Goal: Task Accomplishment & Management: Manage account settings

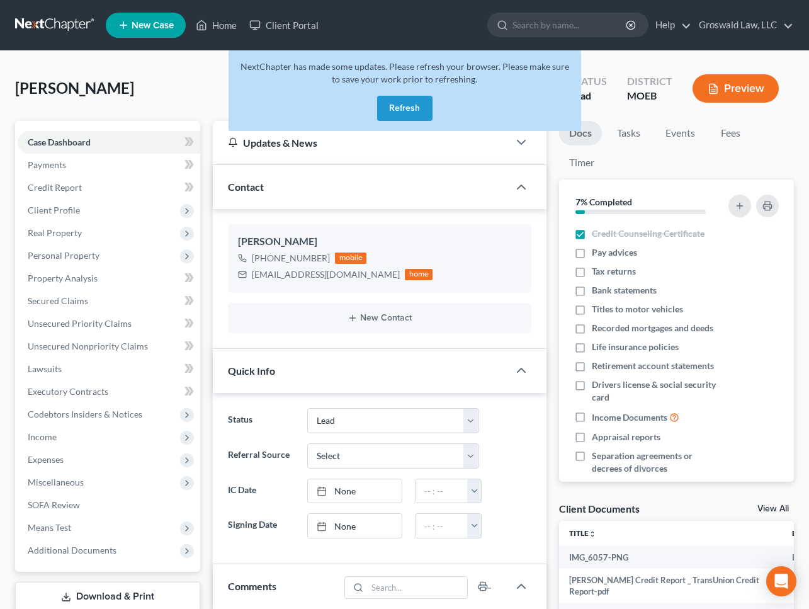
select select "10"
click at [404, 108] on button "Refresh" at bounding box center [404, 108] width 55 height 25
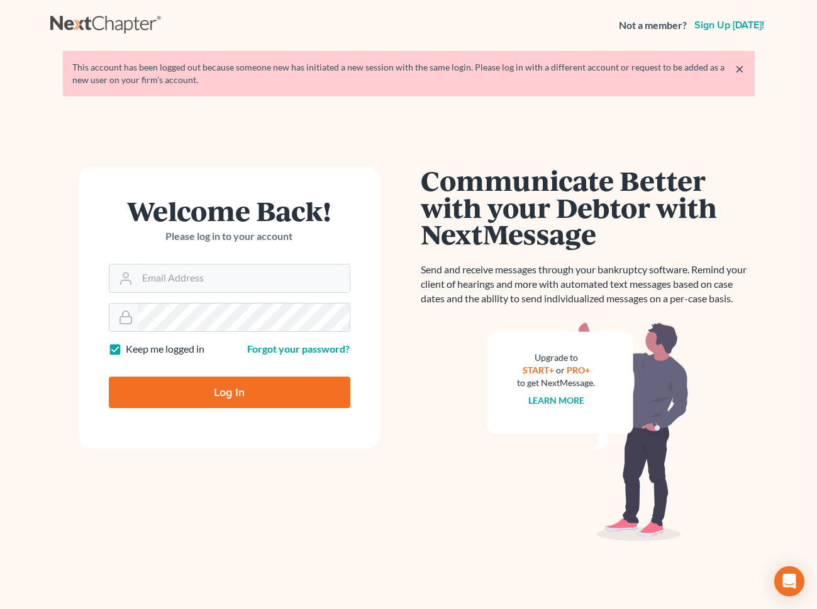
click at [391, 296] on div "Welcome Back! Please log in to your account Email Address Password Keep me logg…" at bounding box center [229, 370] width 359 height 407
click at [239, 284] on input "Email Address" at bounding box center [244, 278] width 212 height 28
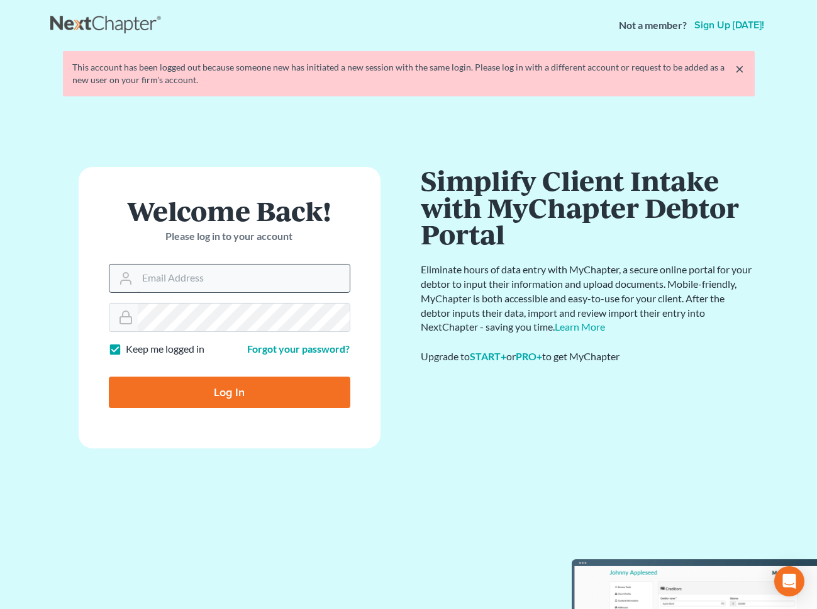
type input "[PERSON_NAME][EMAIL_ADDRESS][DOMAIN_NAME]"
click at [109, 376] on input "Log In" at bounding box center [230, 391] width 242 height 31
type input "Thinking..."
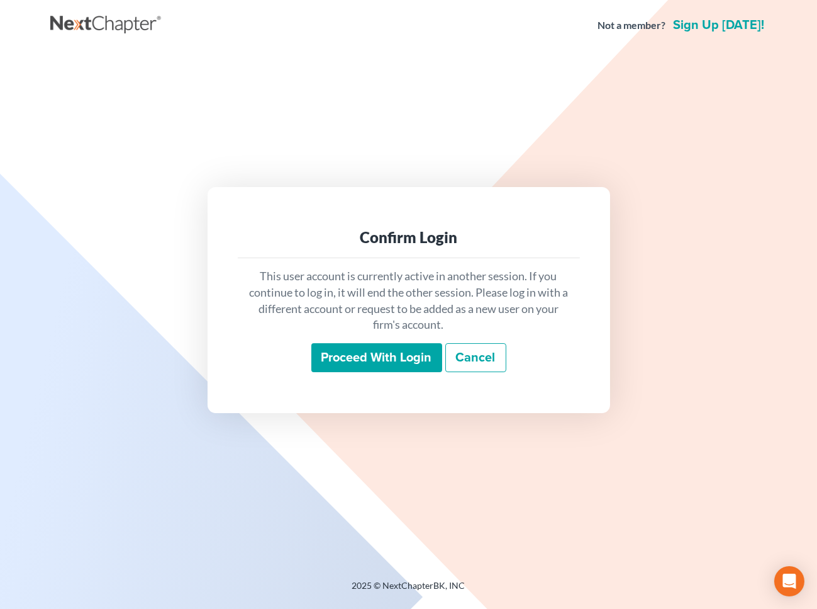
click at [384, 353] on input "Proceed with login" at bounding box center [376, 357] width 131 height 29
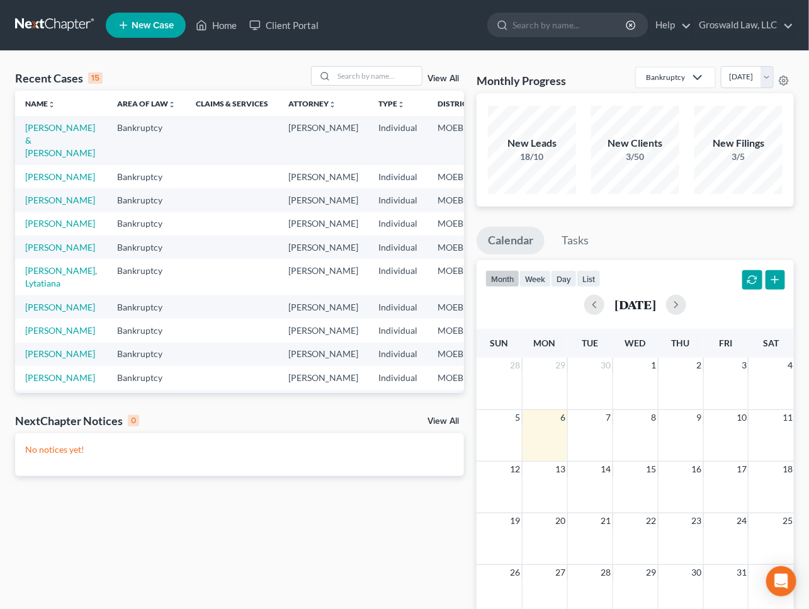
click at [442, 575] on div "Recent Cases 15 View All Name unfold_more expand_more expand_less Area of Law u…" at bounding box center [239, 377] width 461 height 623
click at [37, 228] on link "[PERSON_NAME]" at bounding box center [60, 223] width 70 height 11
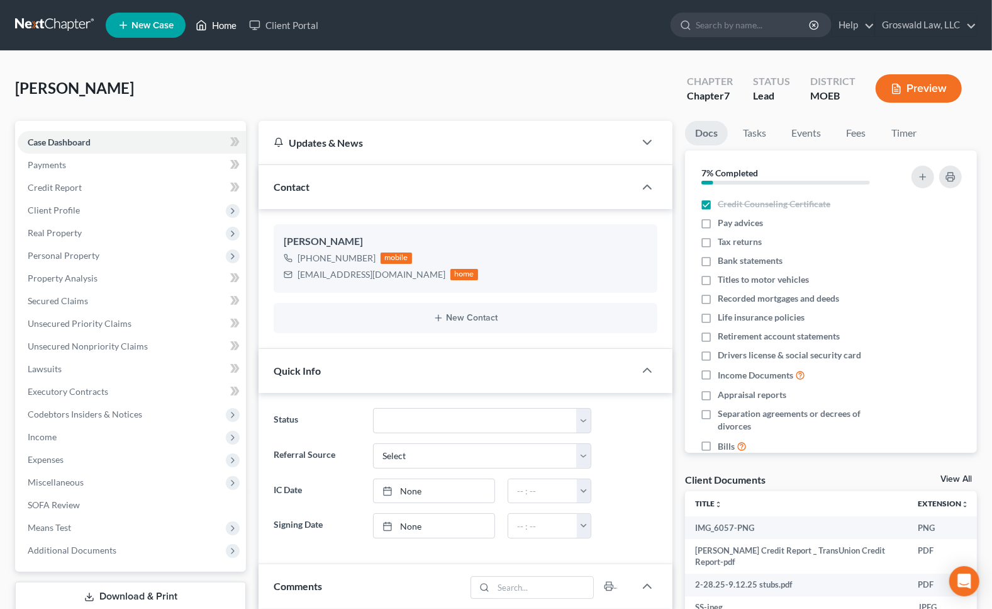
click at [235, 23] on link "Home" at bounding box center [215, 25] width 53 height 23
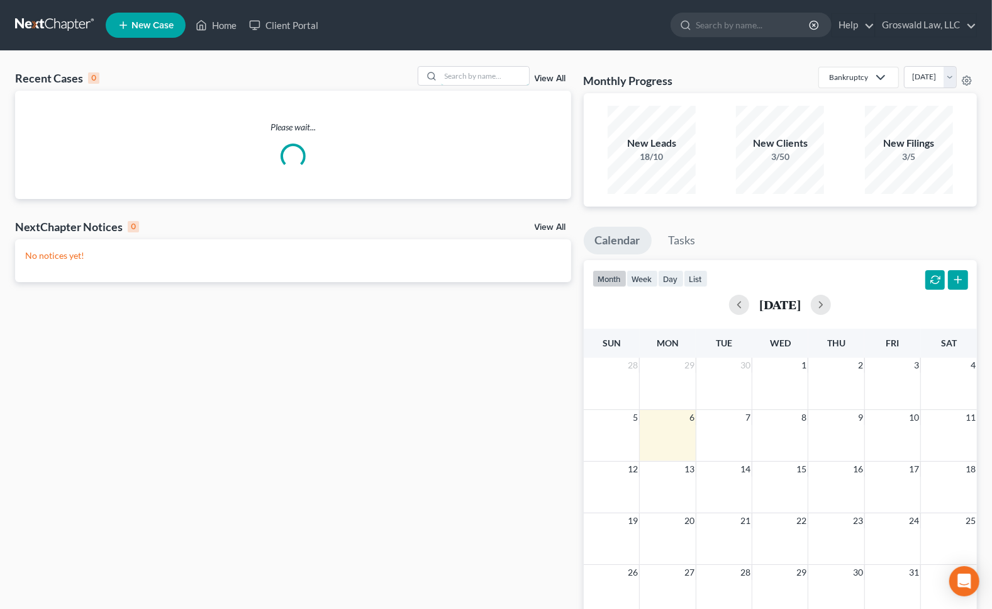
drag, startPoint x: 464, startPoint y: 72, endPoint x: 477, endPoint y: 64, distance: 15.5
click at [464, 72] on input "search" at bounding box center [485, 76] width 88 height 18
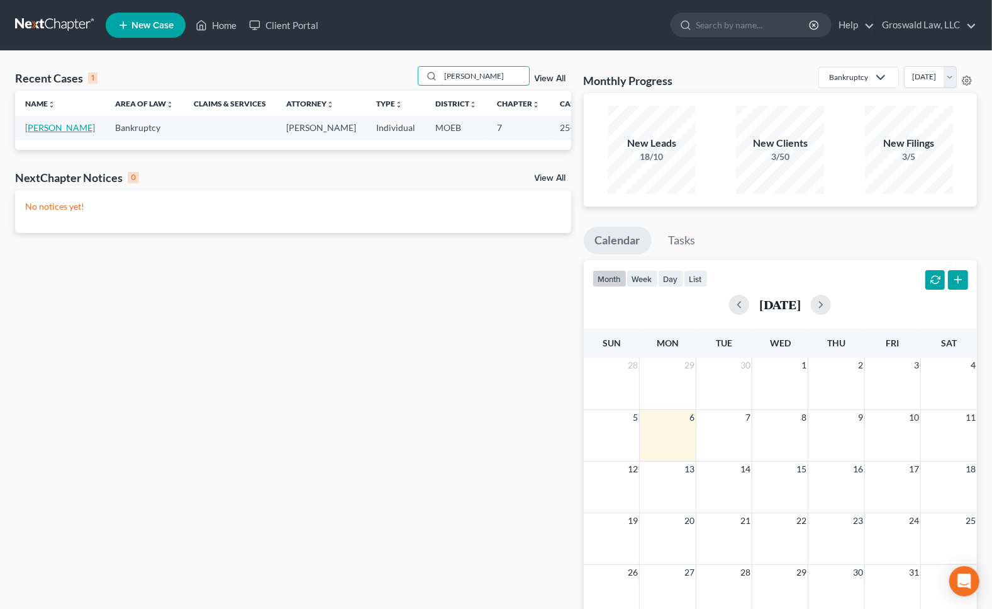
type input "parez"
click at [33, 133] on link "[PERSON_NAME]" at bounding box center [60, 127] width 70 height 11
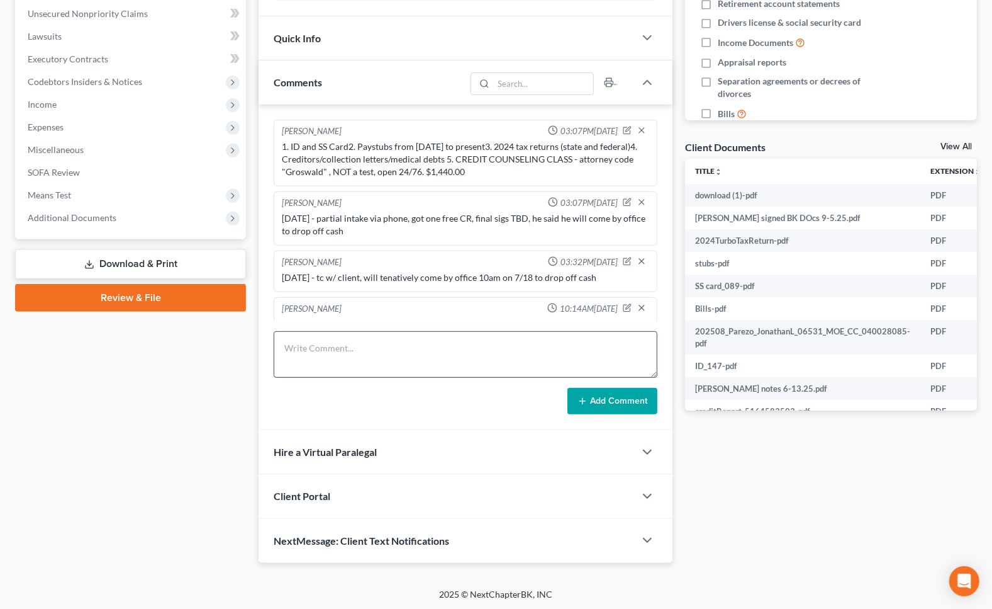
scroll to position [476, 0]
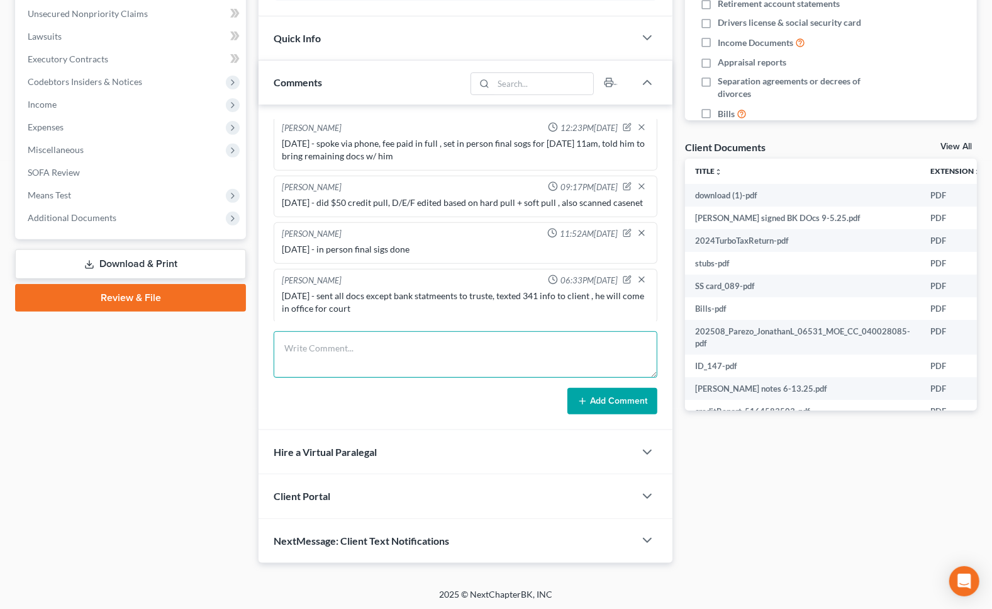
click at [418, 349] on textarea at bounding box center [466, 354] width 384 height 47
type textarea "[DATE]- EFILED 2ND CCC"
click at [635, 398] on button "Add Comment" at bounding box center [613, 401] width 90 height 26
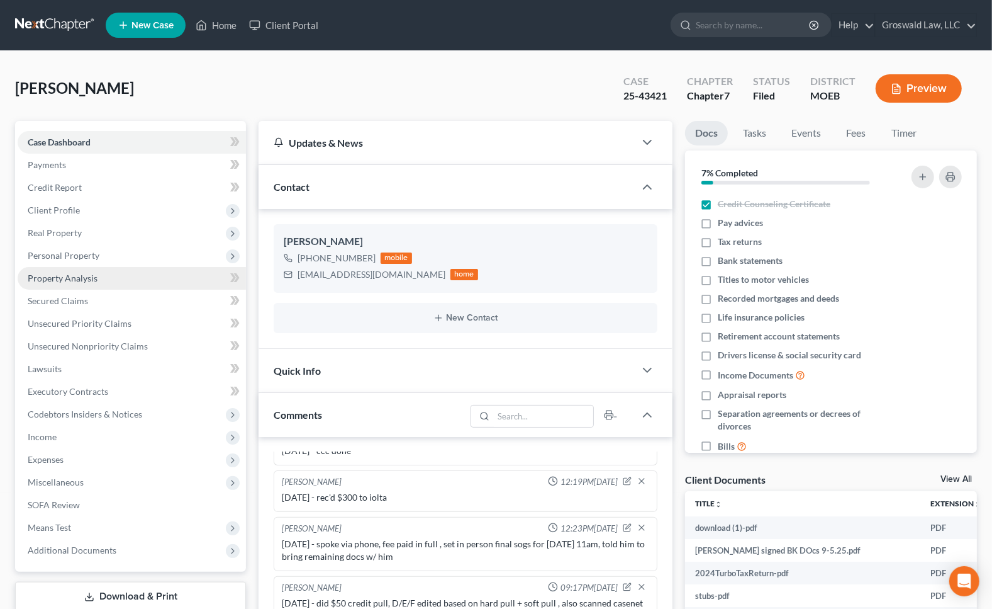
scroll to position [0, 0]
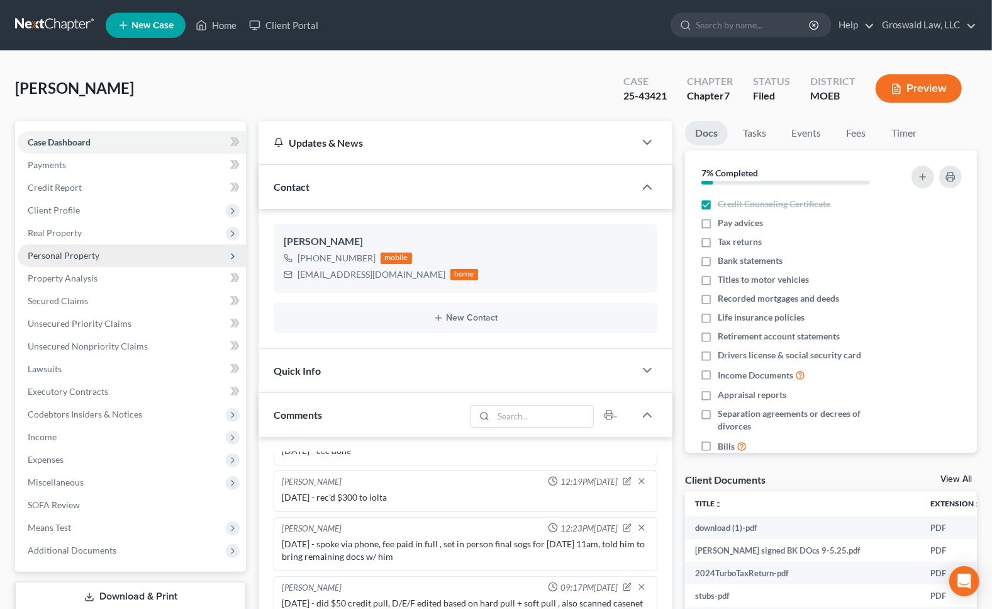
click at [48, 253] on span "Personal Property" at bounding box center [64, 255] width 72 height 11
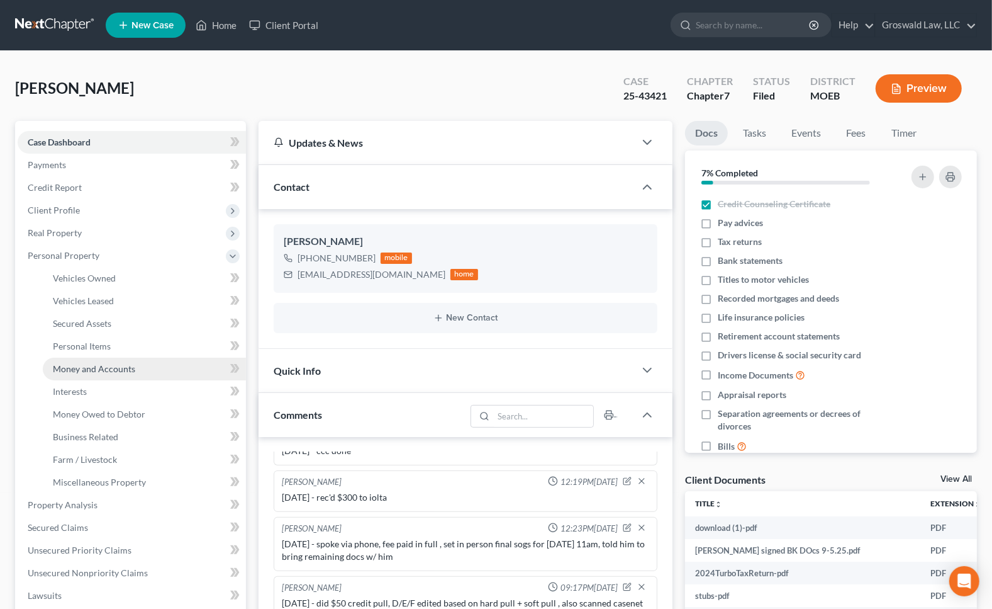
click at [102, 364] on span "Money and Accounts" at bounding box center [94, 368] width 82 height 11
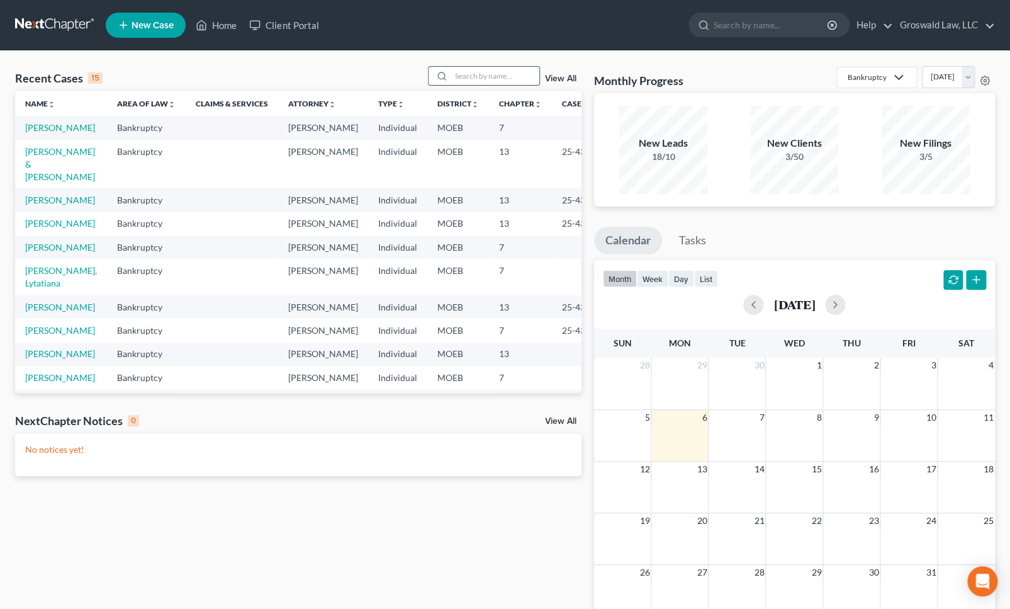
click at [497, 72] on input "search" at bounding box center [495, 76] width 88 height 18
type input "p"
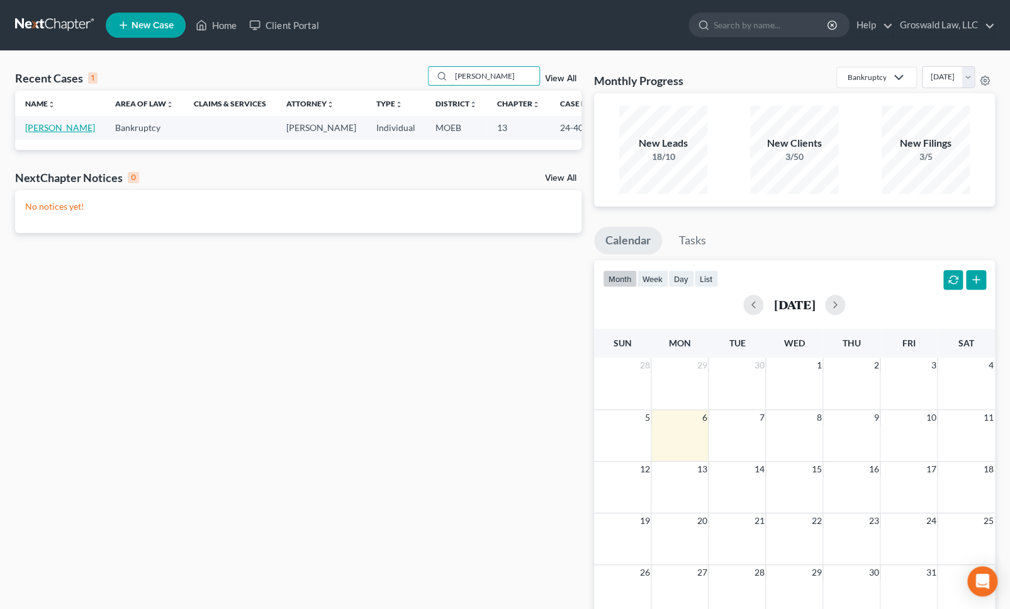
type input "[PERSON_NAME]"
click at [48, 133] on link "[PERSON_NAME]" at bounding box center [60, 127] width 70 height 11
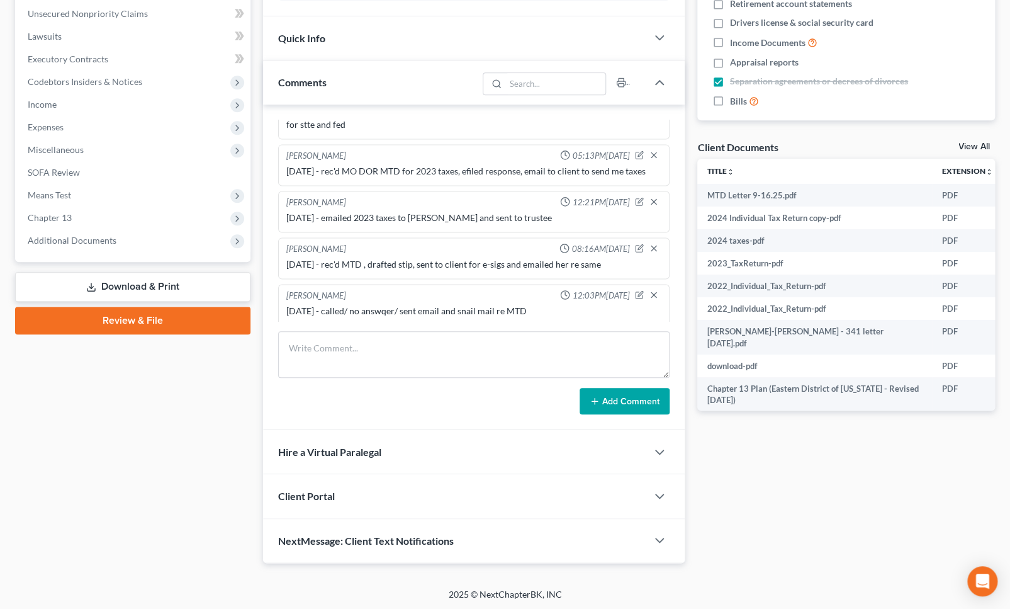
scroll to position [864, 0]
click at [440, 361] on textarea at bounding box center [473, 354] width 391 height 47
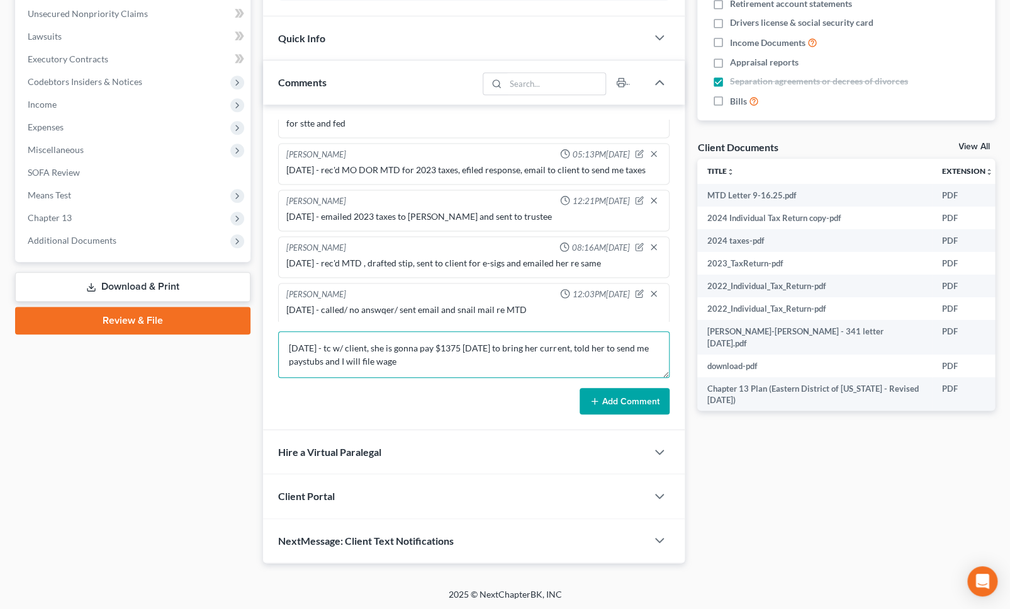
type textarea "[DATE] - tc w/ client, she is gonna pay $1375 [DATE] to bring her current, told…"
click at [665, 405] on button "Add Comment" at bounding box center [625, 401] width 90 height 26
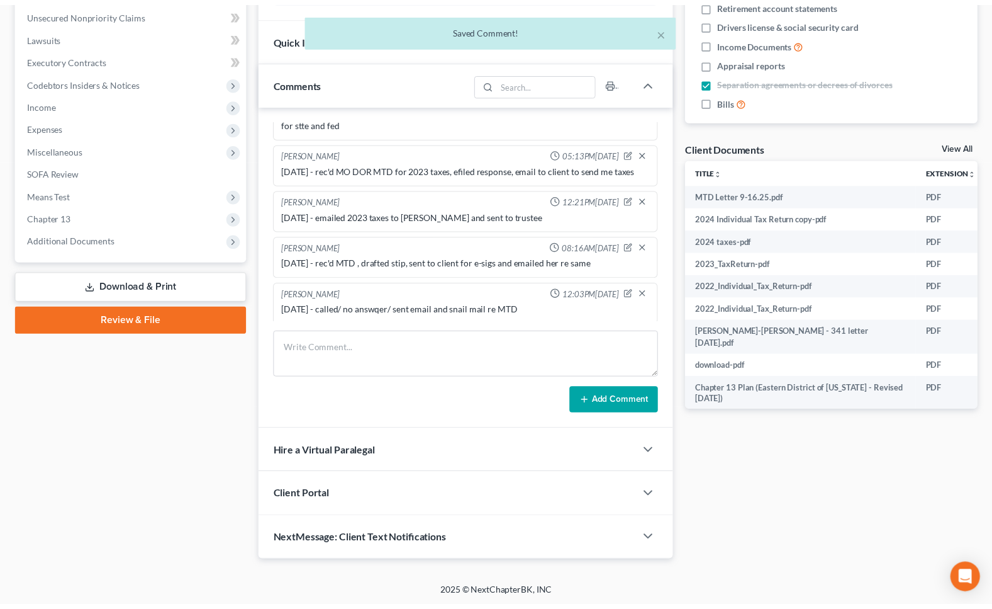
scroll to position [923, 0]
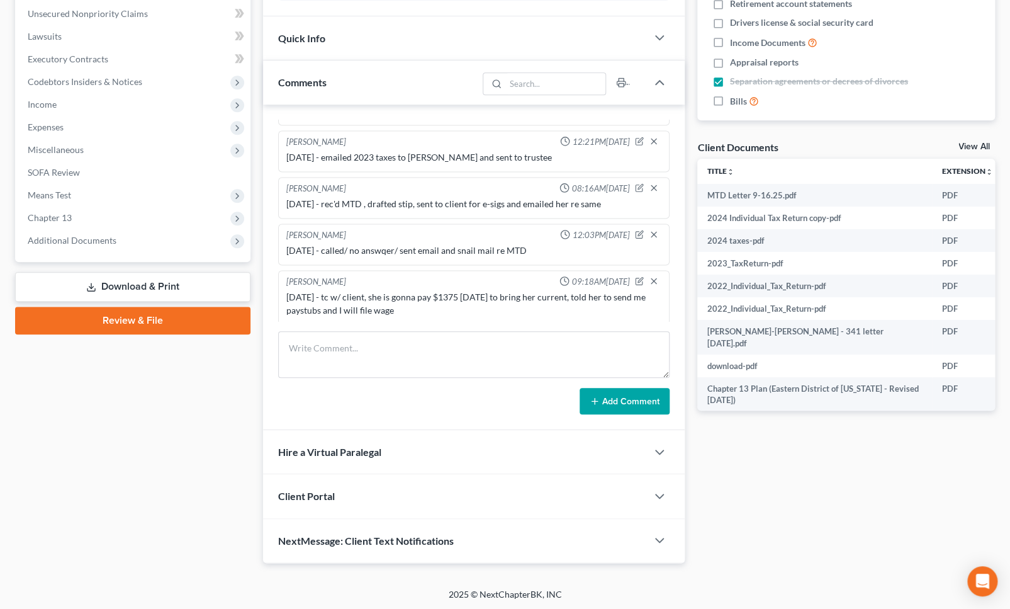
drag, startPoint x: 910, startPoint y: 529, endPoint x: 909, endPoint y: 509, distance: 19.5
click at [911, 526] on div "Docs Tasks Events Fees Timer 7% Completed Nothing here yet! Credit Counseling C…" at bounding box center [846, 176] width 310 height 774
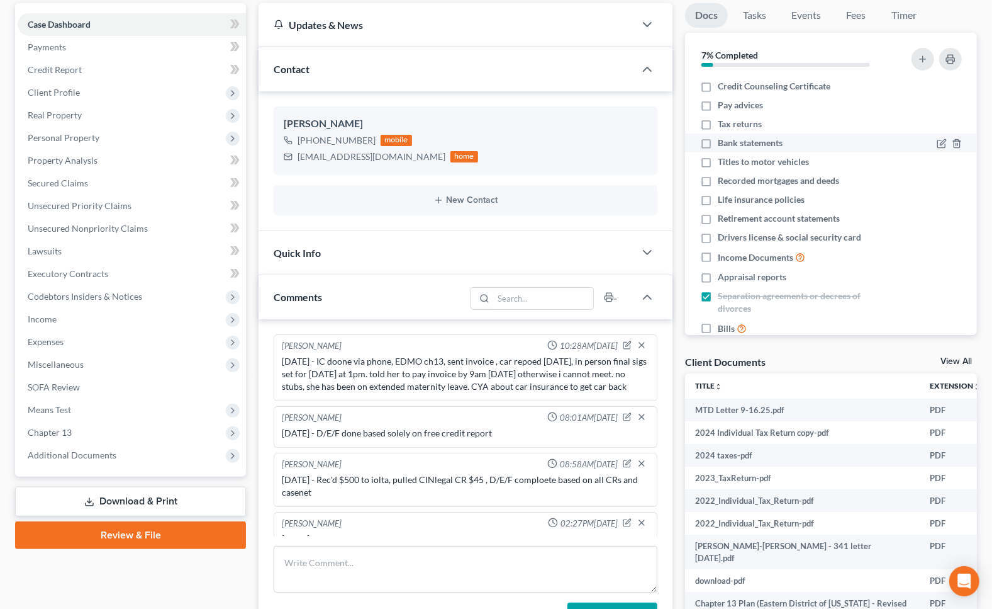
scroll to position [0, 0]
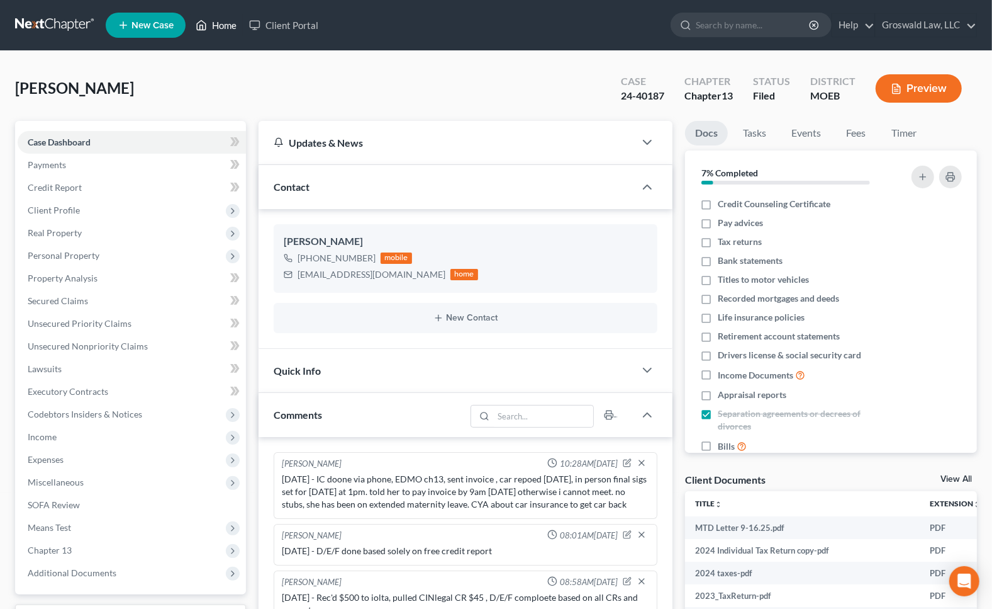
click at [219, 26] on link "Home" at bounding box center [215, 25] width 53 height 23
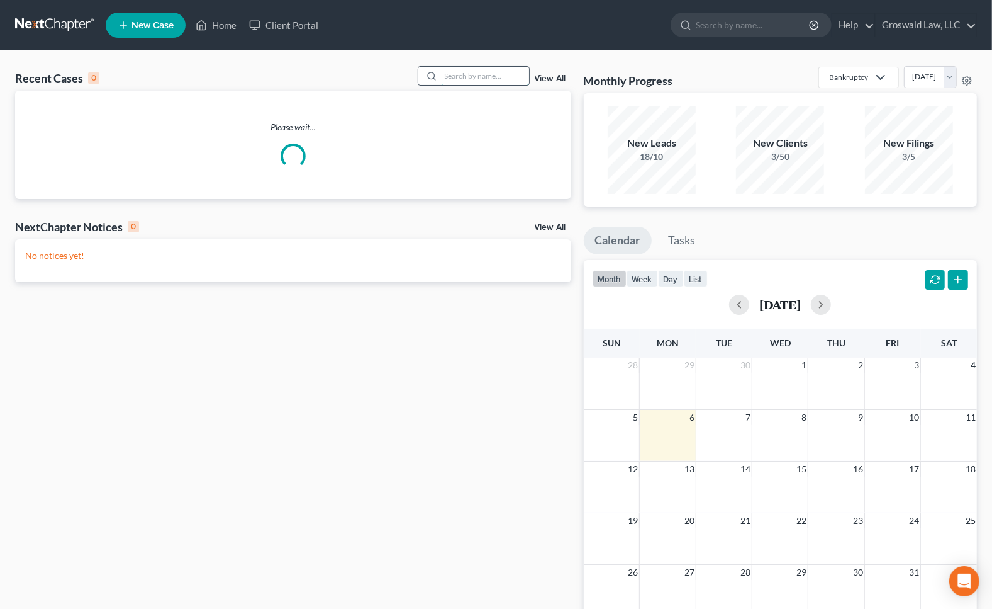
click at [472, 75] on input "search" at bounding box center [485, 76] width 88 height 18
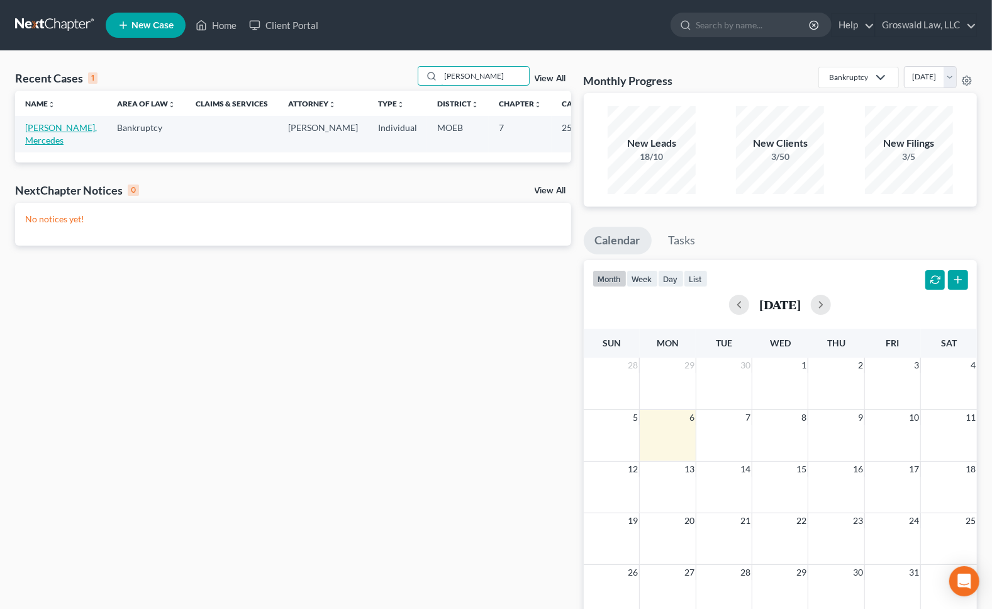
type input "[PERSON_NAME]"
click at [46, 143] on link "[PERSON_NAME], Mercedes" at bounding box center [61, 133] width 72 height 23
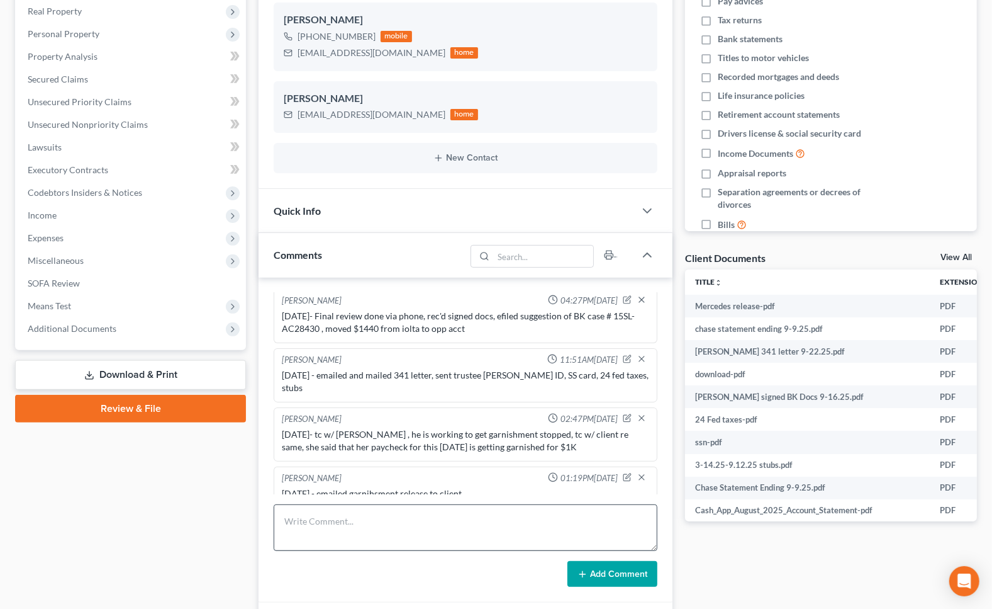
scroll to position [394, 0]
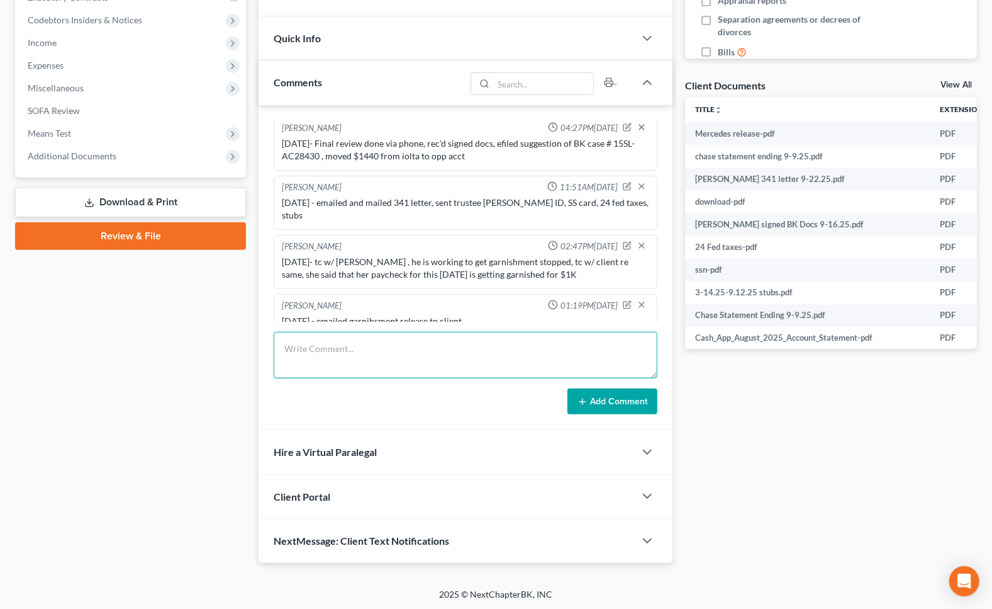
drag, startPoint x: 430, startPoint y: 358, endPoint x: 432, endPoint y: 352, distance: 6.8
click at [430, 356] on textarea at bounding box center [466, 355] width 384 height 47
type textarea "[DATE]- EFILED 2ND CCC"
click at [632, 395] on button "Add Comment" at bounding box center [613, 401] width 90 height 26
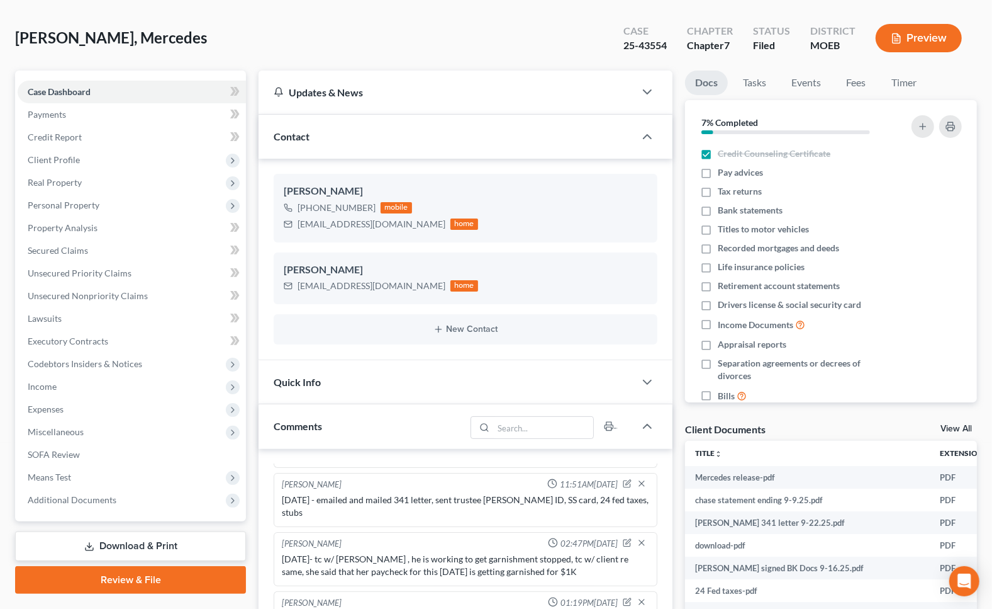
scroll to position [0, 0]
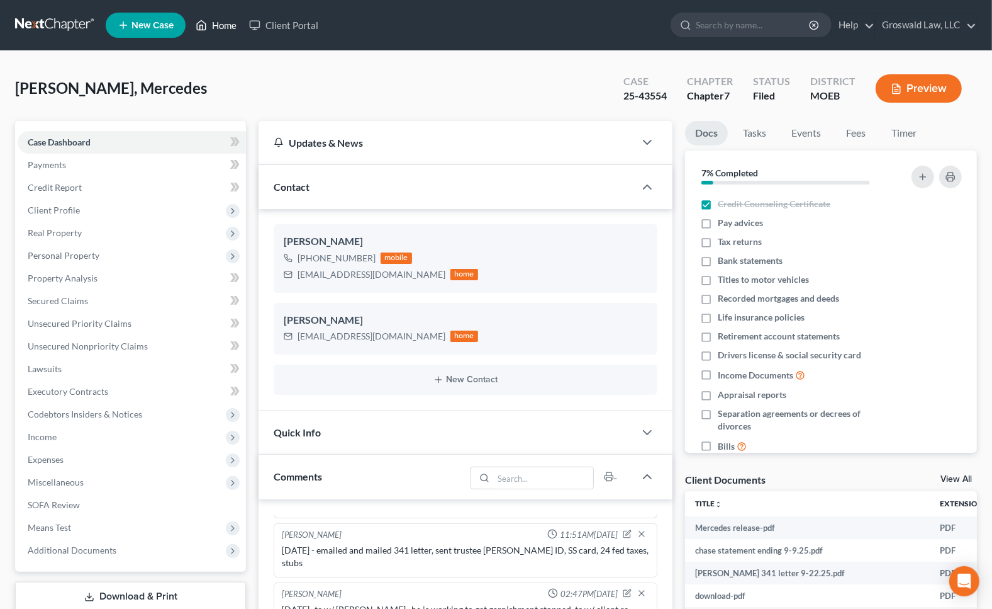
click at [232, 25] on link "Home" at bounding box center [215, 25] width 53 height 23
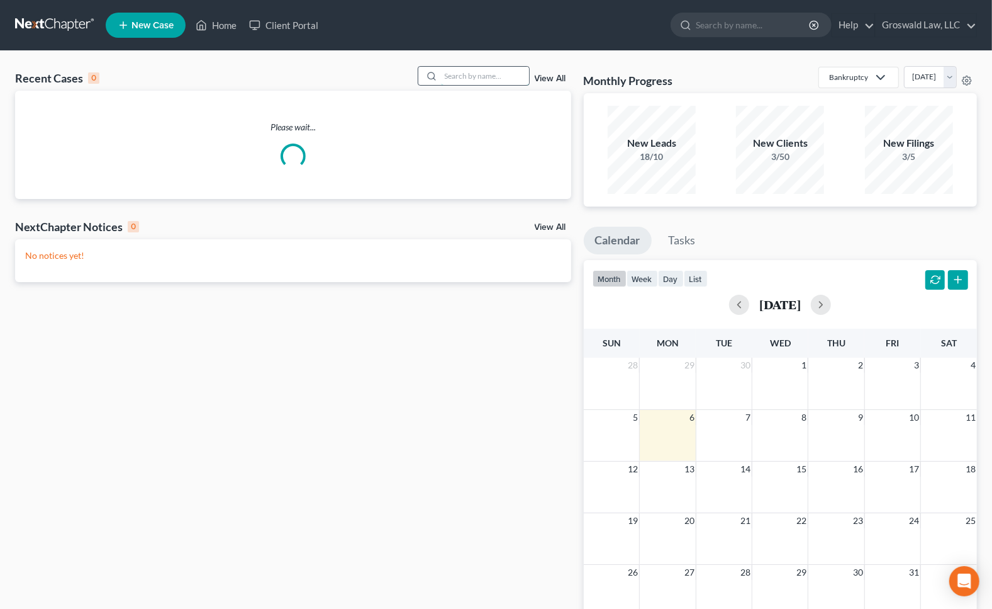
click at [491, 71] on input "search" at bounding box center [485, 76] width 88 height 18
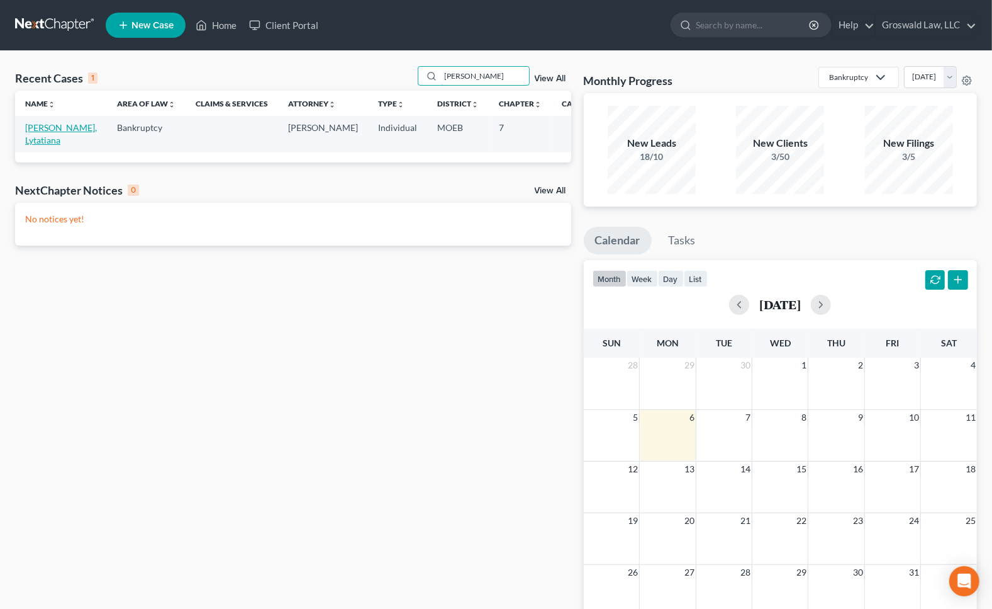
type input "[PERSON_NAME]"
click at [36, 138] on link "[PERSON_NAME], Lytatiana" at bounding box center [61, 133] width 72 height 23
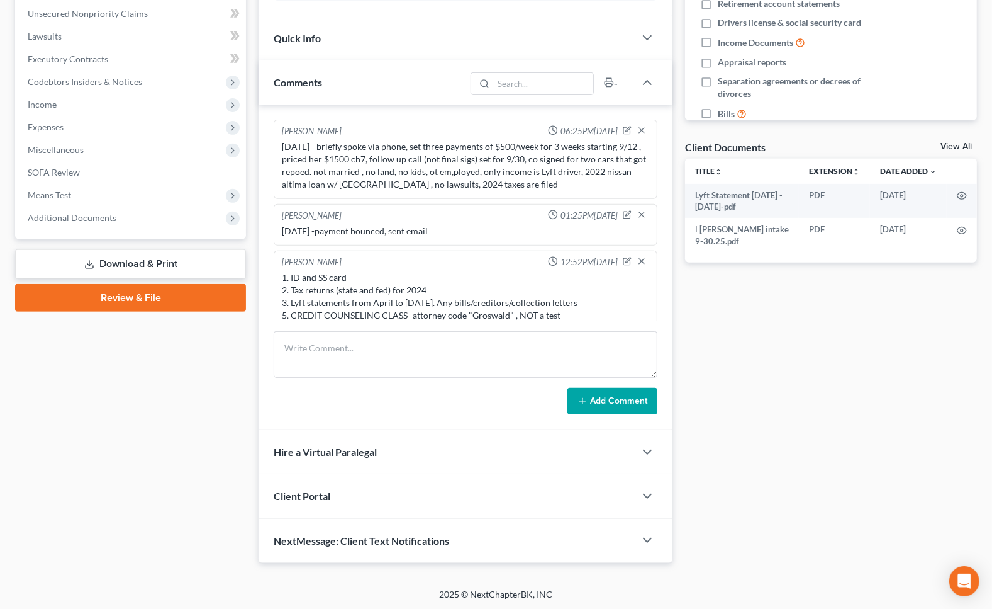
scroll to position [151, 0]
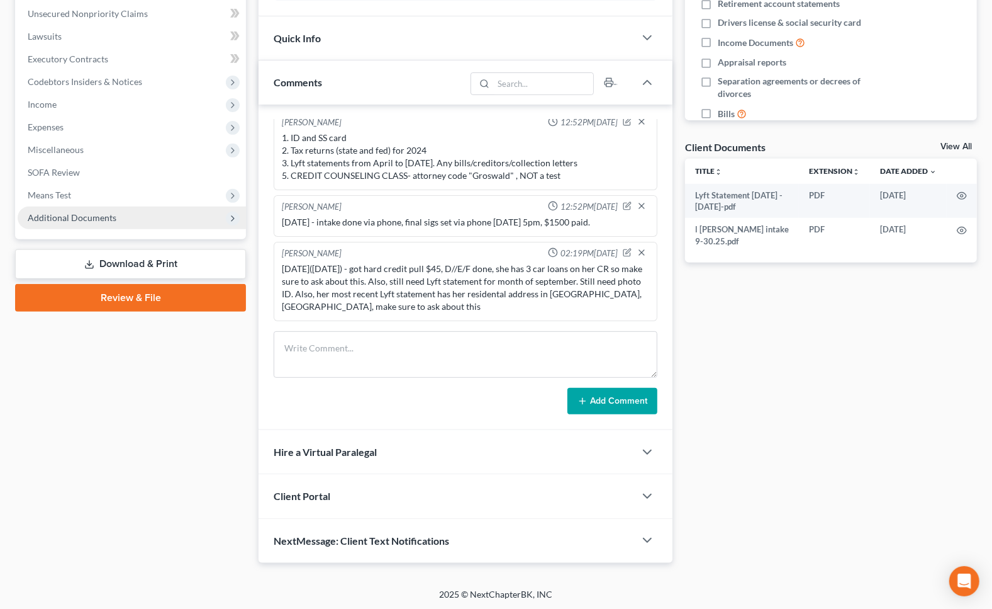
click at [154, 218] on span "Additional Documents" at bounding box center [132, 217] width 228 height 23
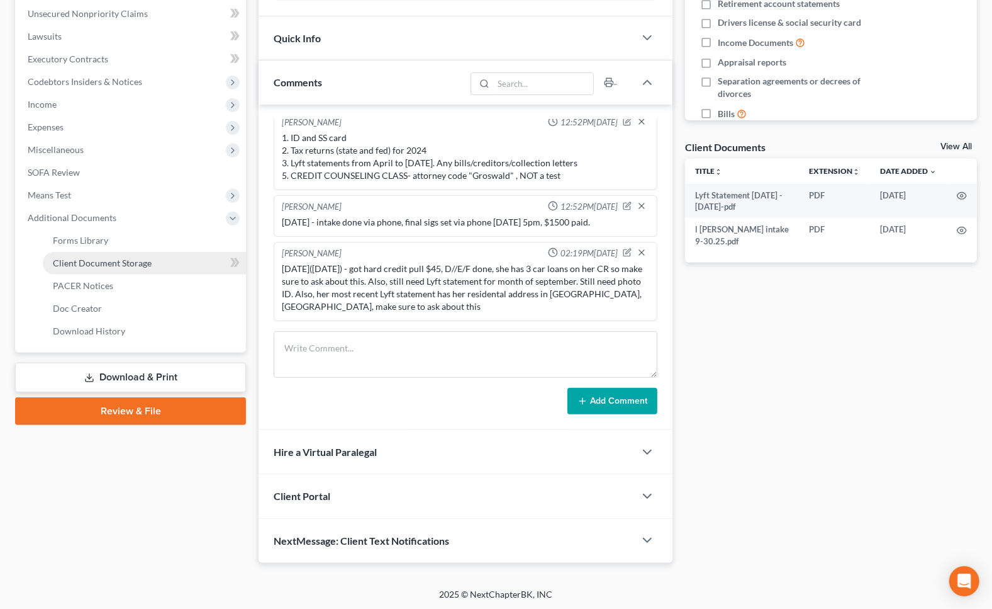
click at [167, 265] on link "Client Document Storage" at bounding box center [144, 263] width 203 height 23
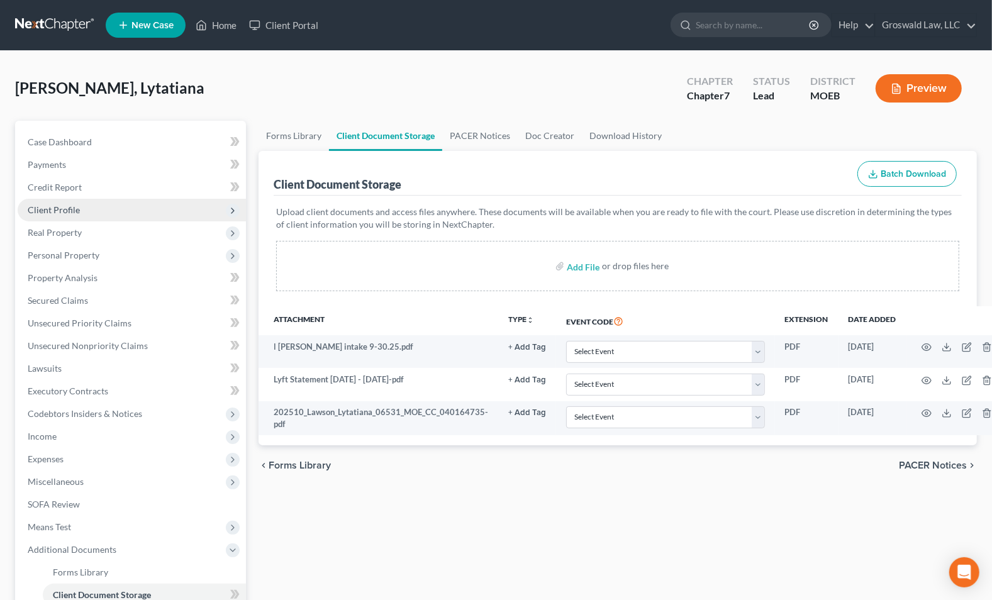
click at [74, 201] on span "Client Profile" at bounding box center [132, 210] width 228 height 23
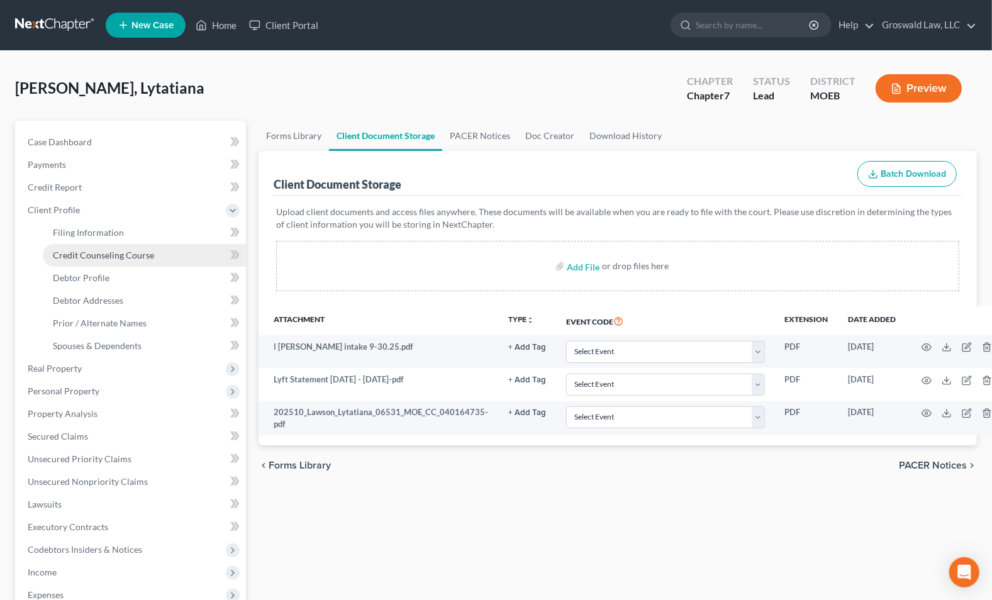
click at [84, 252] on span "Credit Counseling Course" at bounding box center [103, 255] width 101 height 11
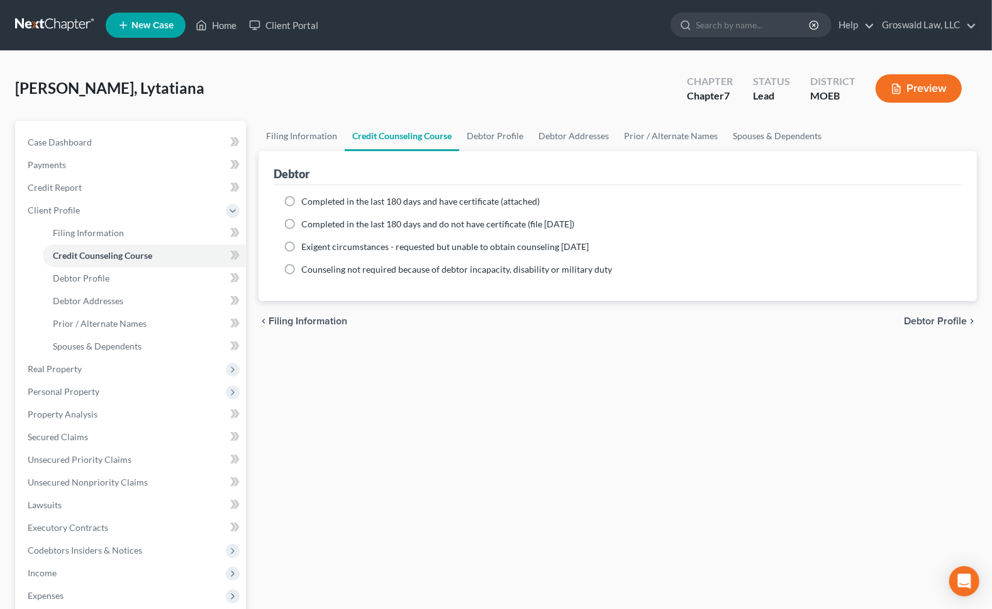
click at [364, 196] on span "Completed in the last 180 days and have certificate (attached)" at bounding box center [420, 201] width 238 height 11
click at [315, 195] on input "Completed in the last 180 days and have certificate (attached)" at bounding box center [310, 199] width 8 height 8
radio input "true"
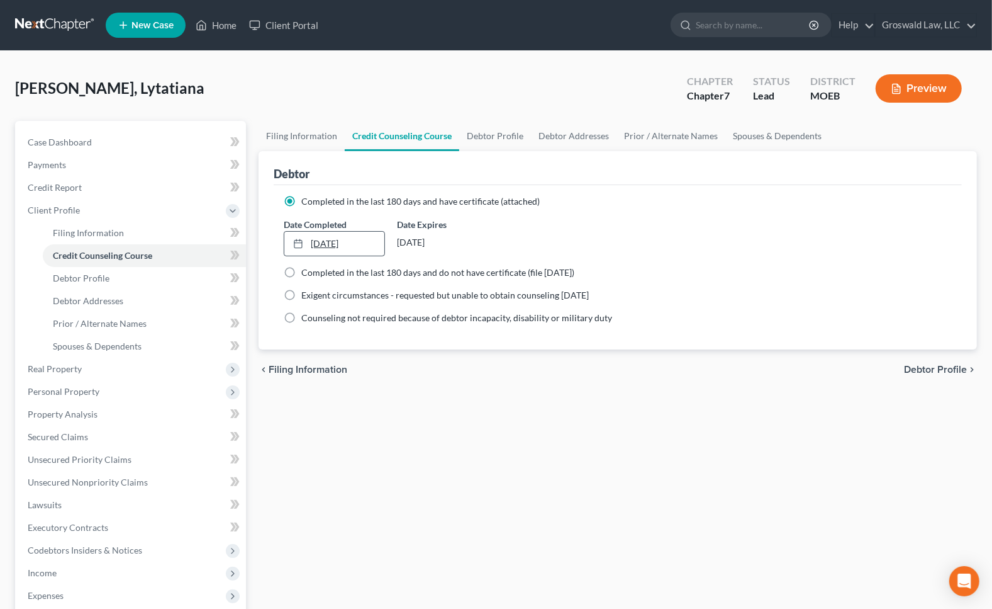
click at [335, 249] on link "[DATE]" at bounding box center [333, 244] width 99 height 24
click at [100, 142] on link "Case Dashboard" at bounding box center [132, 142] width 228 height 23
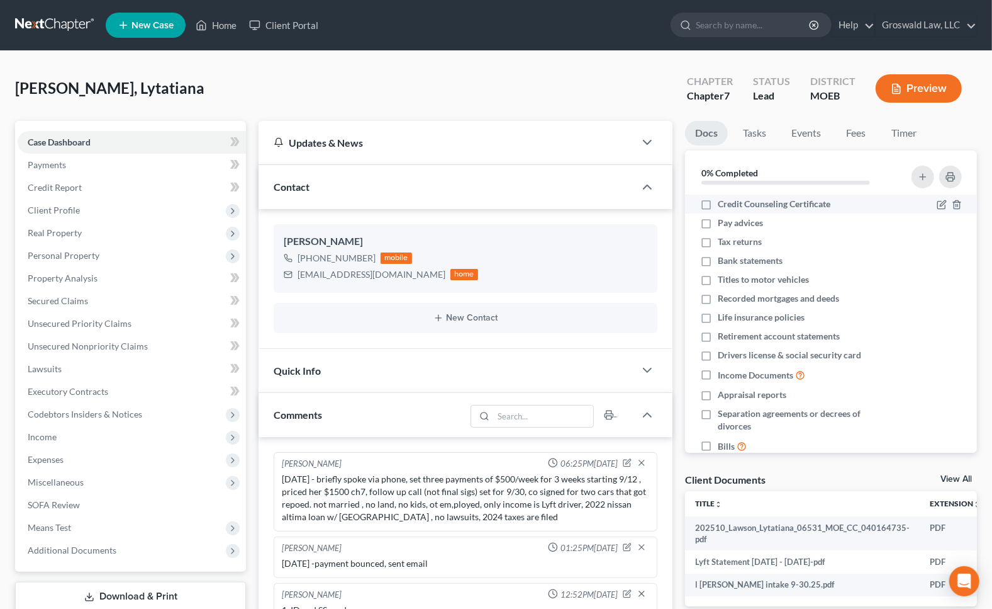
scroll to position [151, 0]
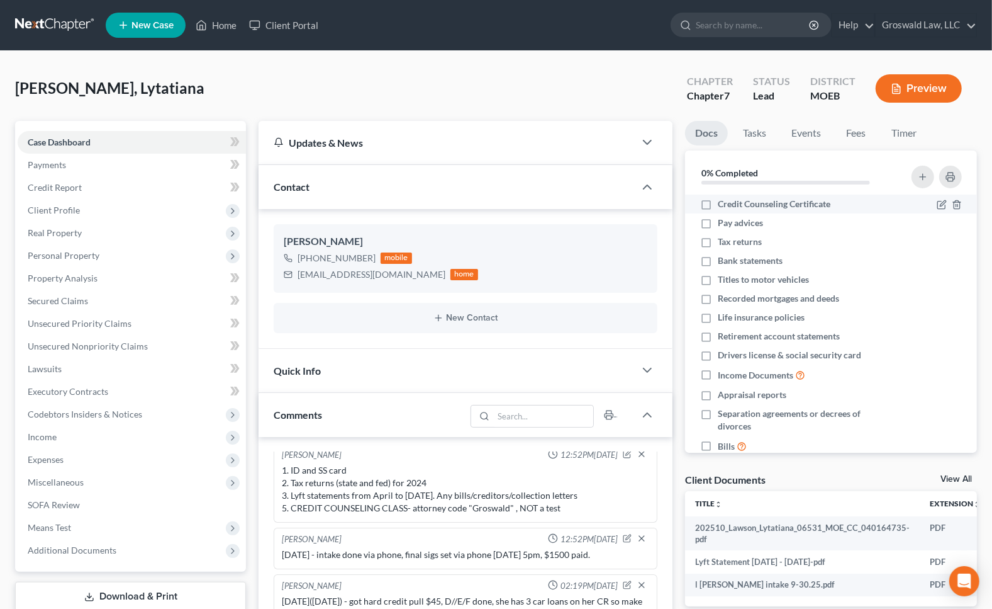
click at [718, 206] on label "Credit Counseling Certificate" at bounding box center [774, 204] width 113 height 13
click at [723, 206] on input "Credit Counseling Certificate" at bounding box center [727, 202] width 8 height 8
checkbox input "true"
drag, startPoint x: 683, startPoint y: 327, endPoint x: 673, endPoint y: 309, distance: 20.0
click at [683, 327] on div "Docs Tasks Events Fees Timer 7% Completed Nothing here yet! Credit Counseling C…" at bounding box center [831, 508] width 305 height 774
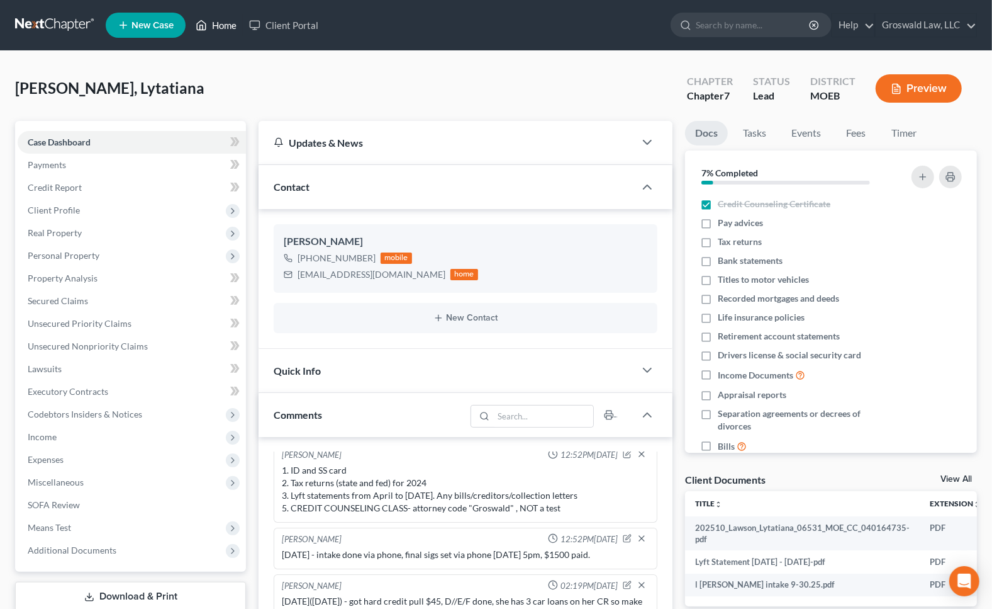
click at [214, 25] on link "Home" at bounding box center [215, 25] width 53 height 23
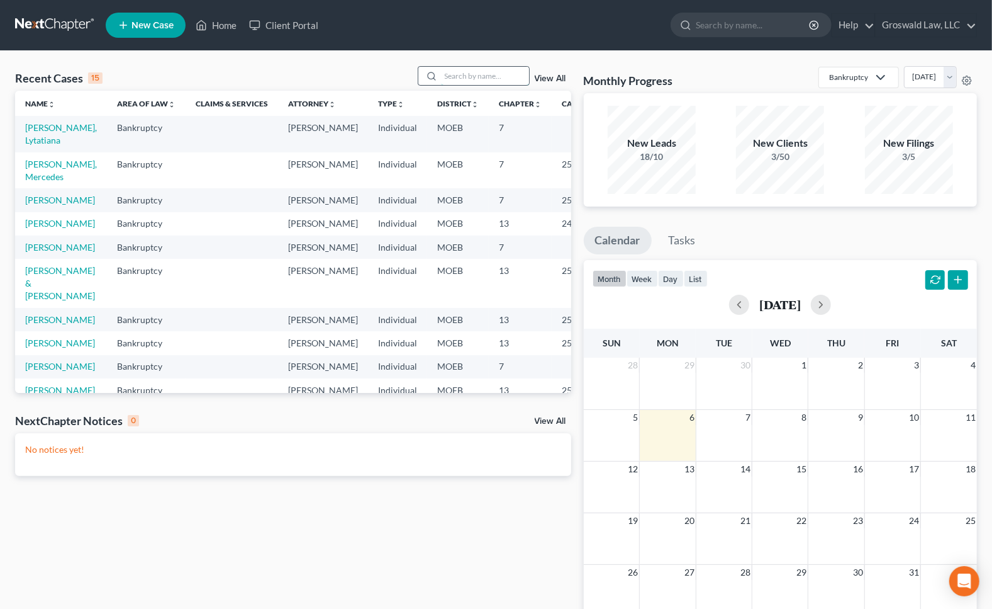
drag, startPoint x: 452, startPoint y: 81, endPoint x: 458, endPoint y: 75, distance: 8.5
click at [452, 81] on input "search" at bounding box center [485, 76] width 88 height 18
type input "[PERSON_NAME]"
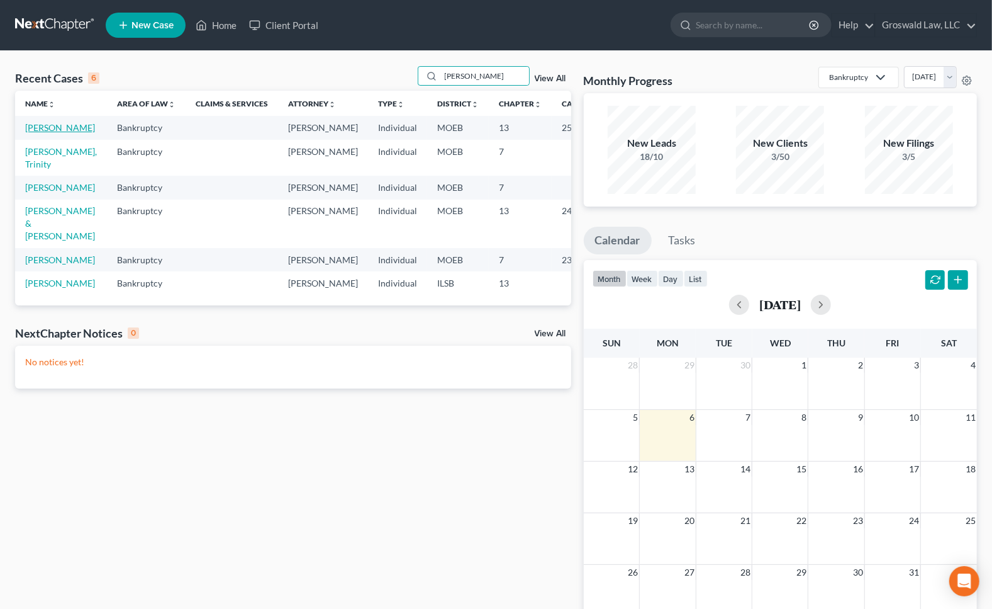
click at [38, 133] on link "[PERSON_NAME]" at bounding box center [60, 127] width 70 height 11
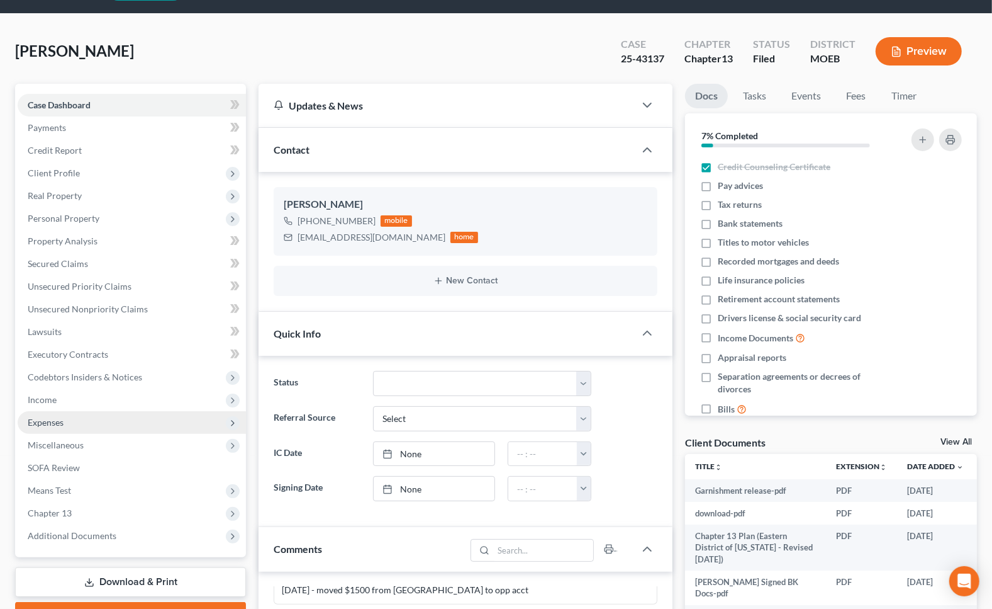
scroll to position [57, 0]
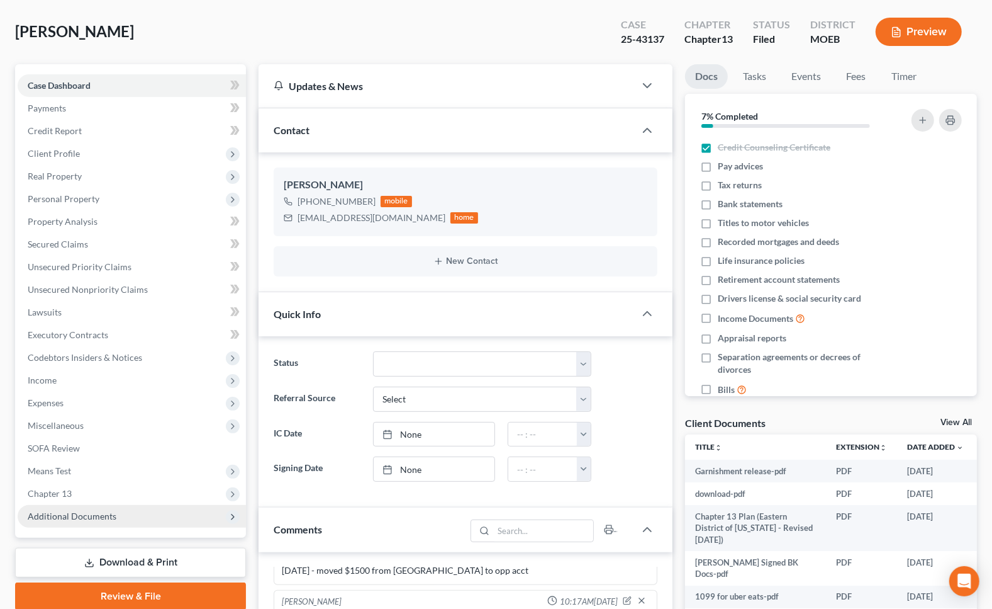
click at [94, 512] on span "Additional Documents" at bounding box center [72, 515] width 89 height 11
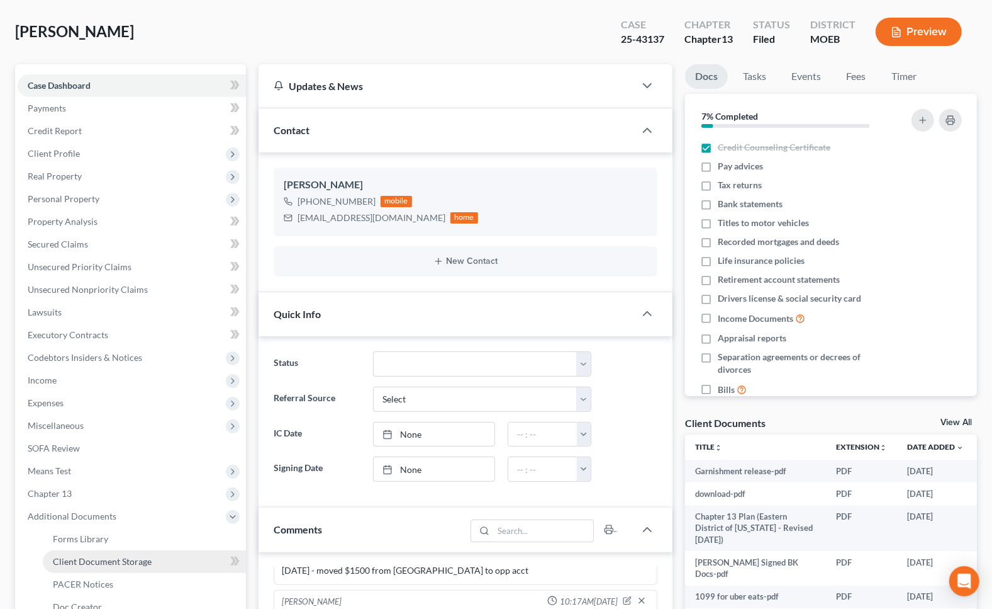
click at [116, 552] on link "Client Document Storage" at bounding box center [144, 561] width 203 height 23
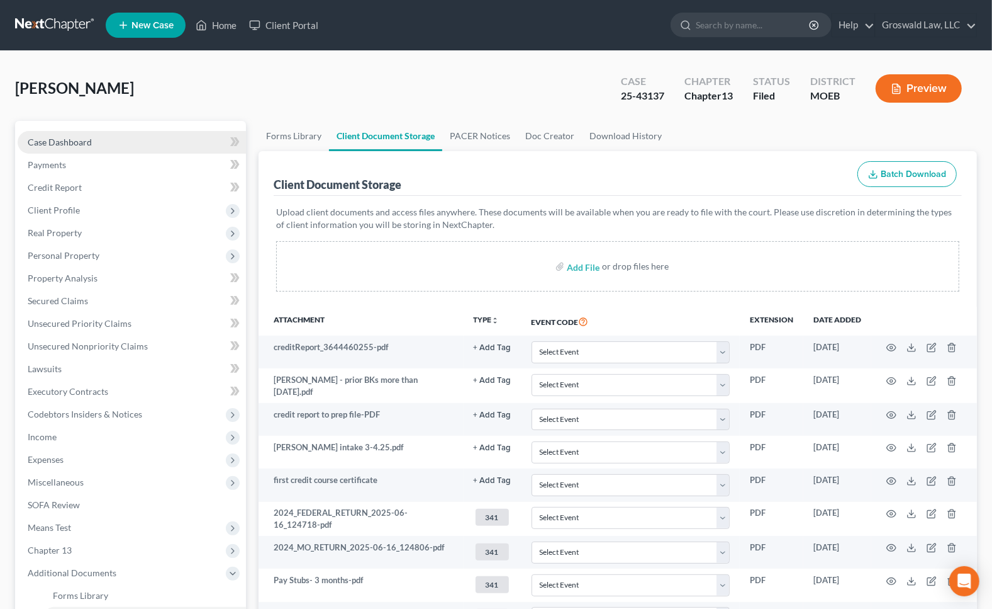
click at [119, 138] on link "Case Dashboard" at bounding box center [132, 142] width 228 height 23
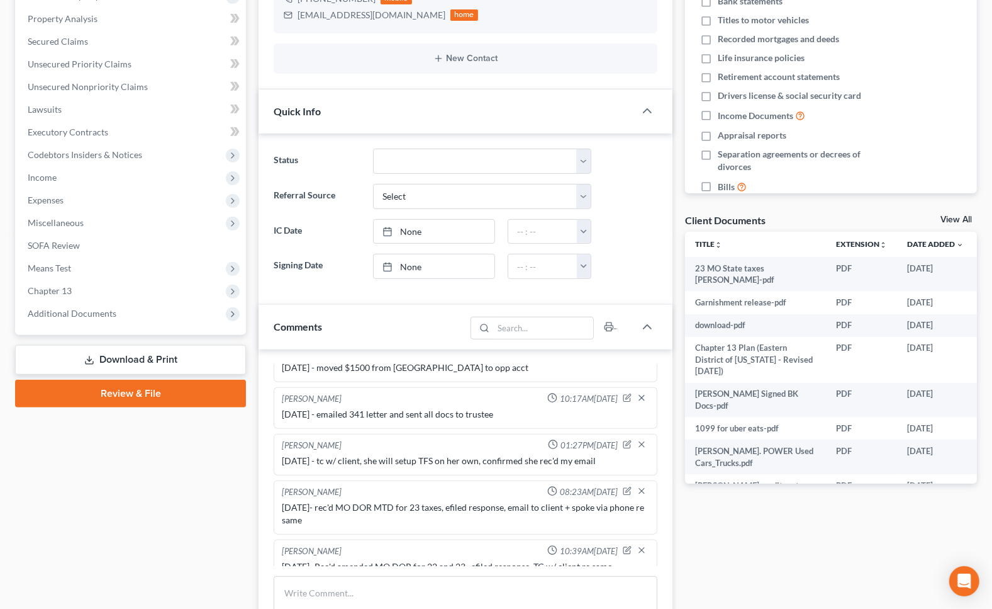
scroll to position [400, 0]
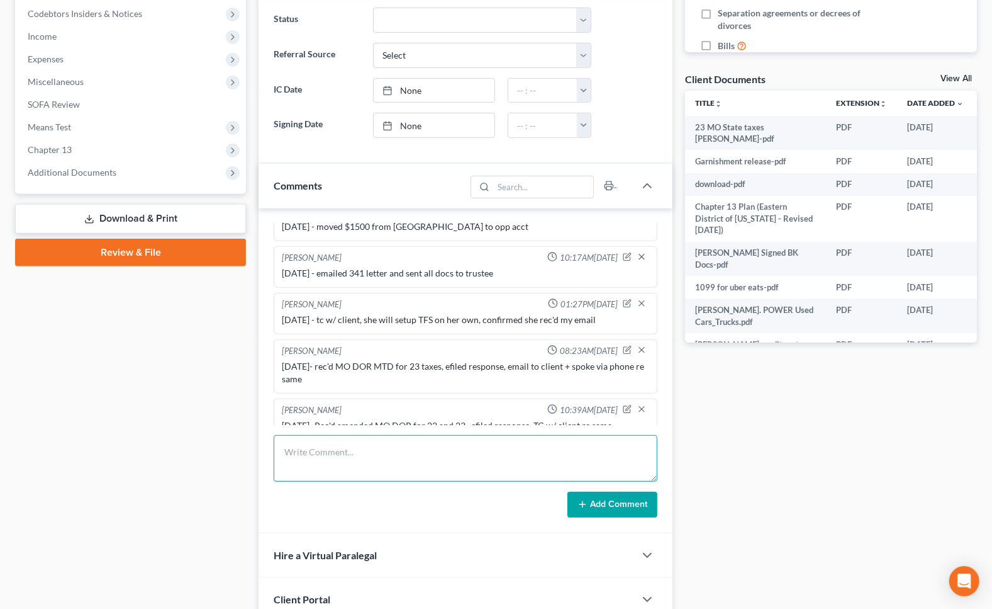
click at [375, 461] on textarea at bounding box center [466, 458] width 384 height 47
type textarea "[DATE]- faxed 23 MO State taxes to [GEOGRAPHIC_DATA], still need 2022"
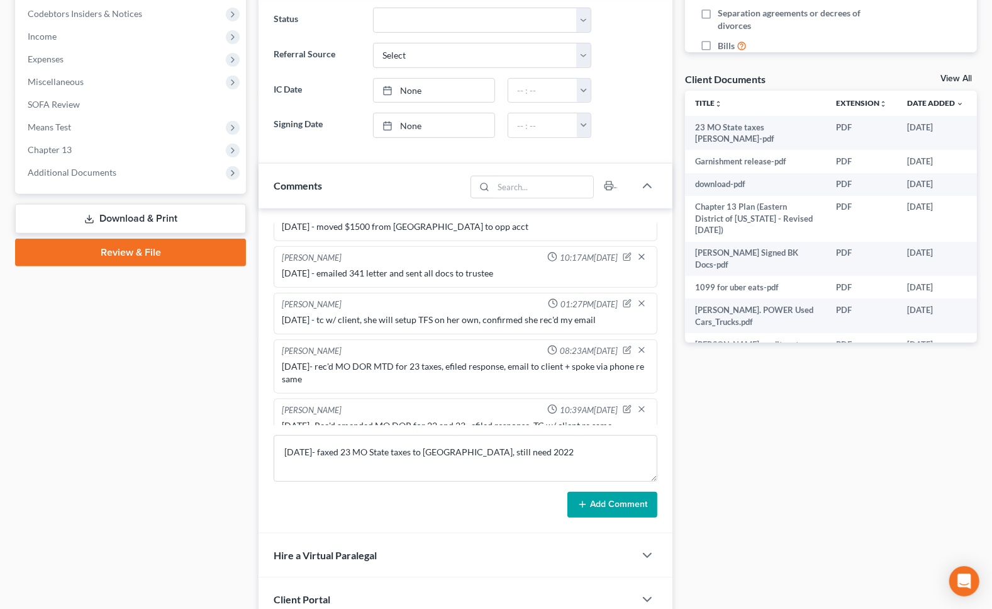
click at [622, 493] on button "Add Comment" at bounding box center [613, 504] width 90 height 26
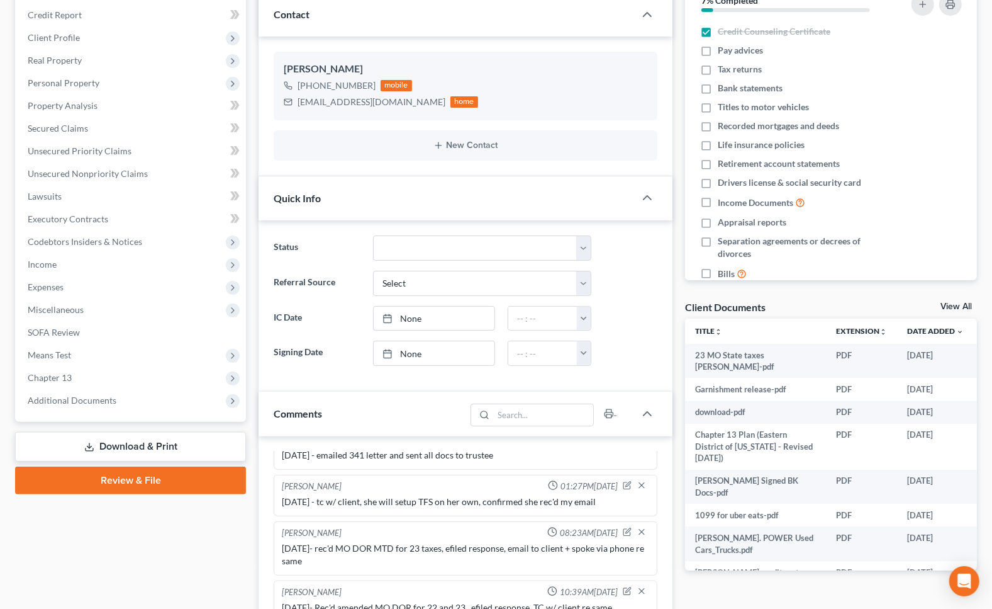
scroll to position [0, 0]
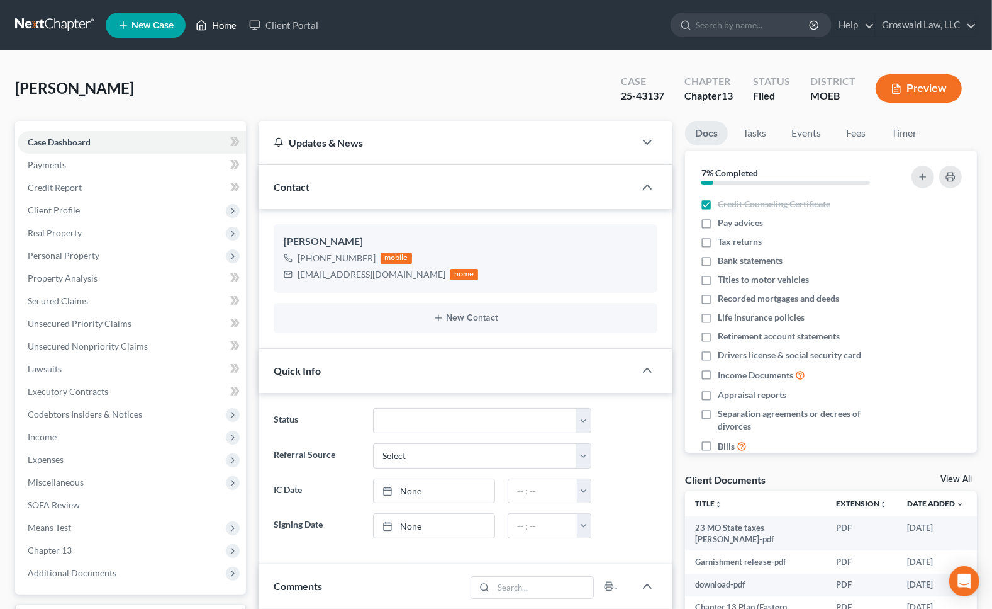
click at [213, 30] on link "Home" at bounding box center [215, 25] width 53 height 23
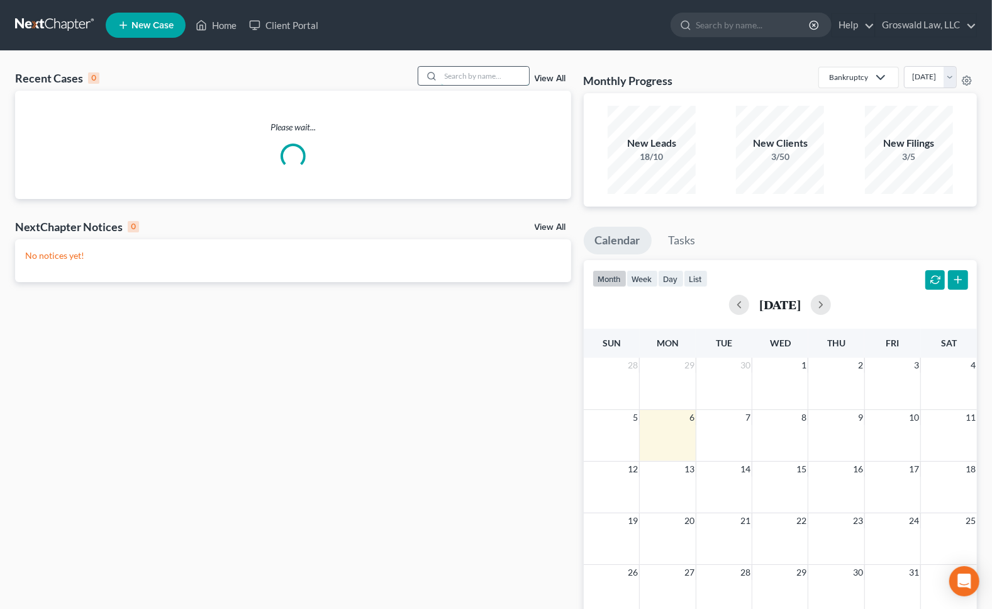
click at [498, 72] on input "search" at bounding box center [485, 76] width 88 height 18
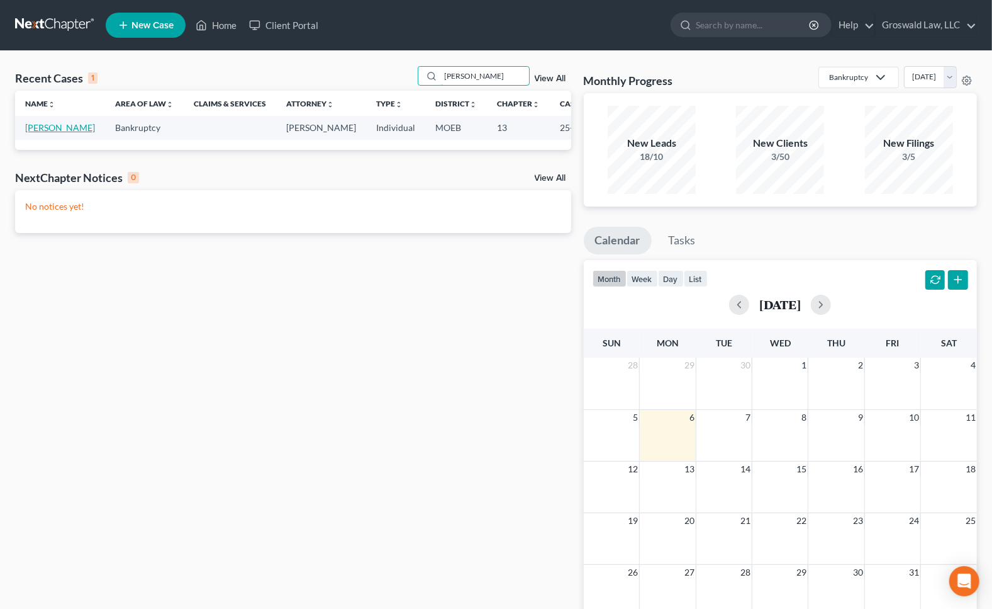
type input "[PERSON_NAME]"
click at [38, 133] on link "[PERSON_NAME]" at bounding box center [60, 127] width 70 height 11
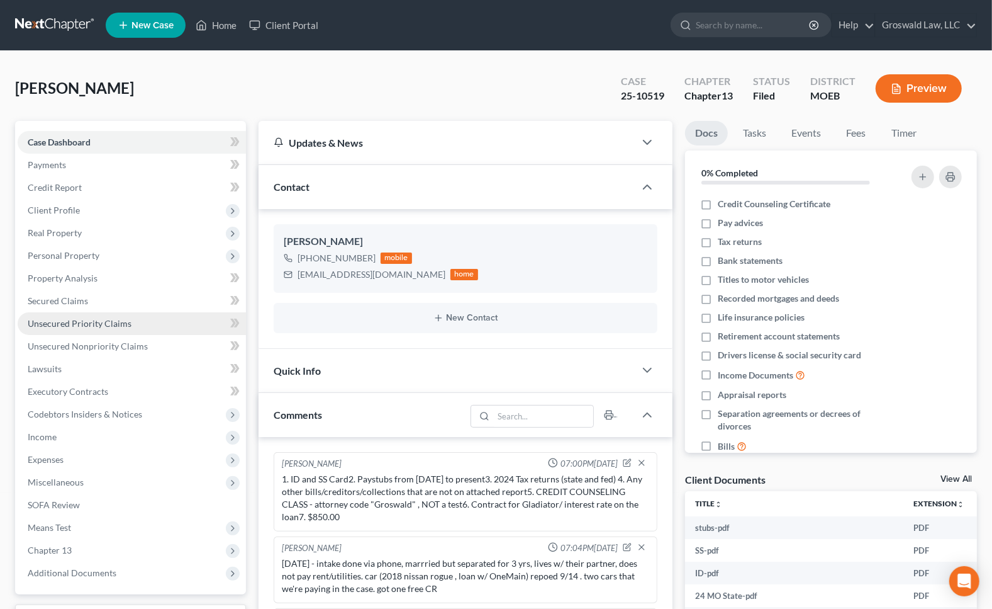
scroll to position [328, 0]
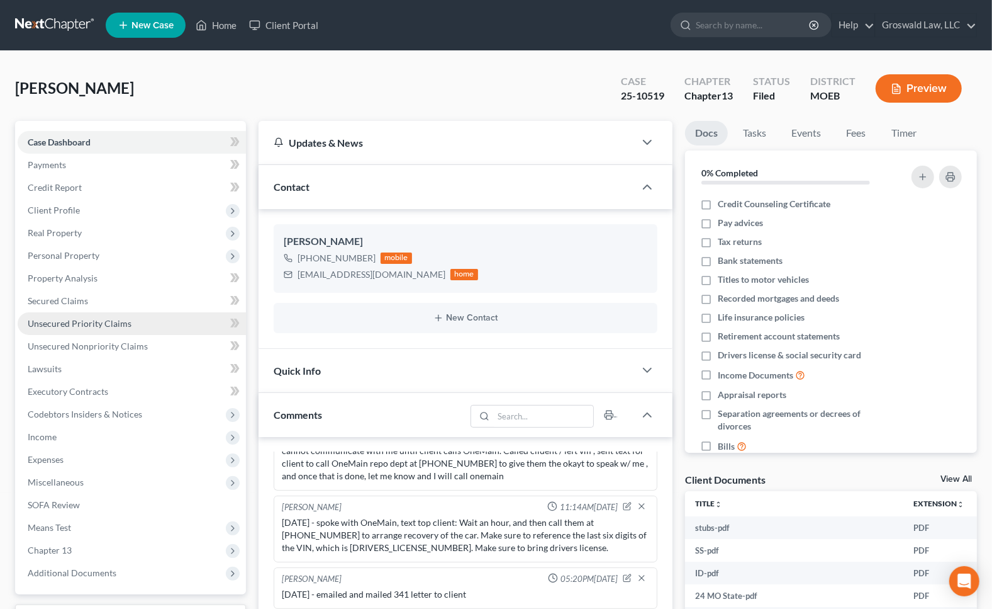
click at [79, 313] on link "Unsecured Priority Claims" at bounding box center [132, 323] width 228 height 23
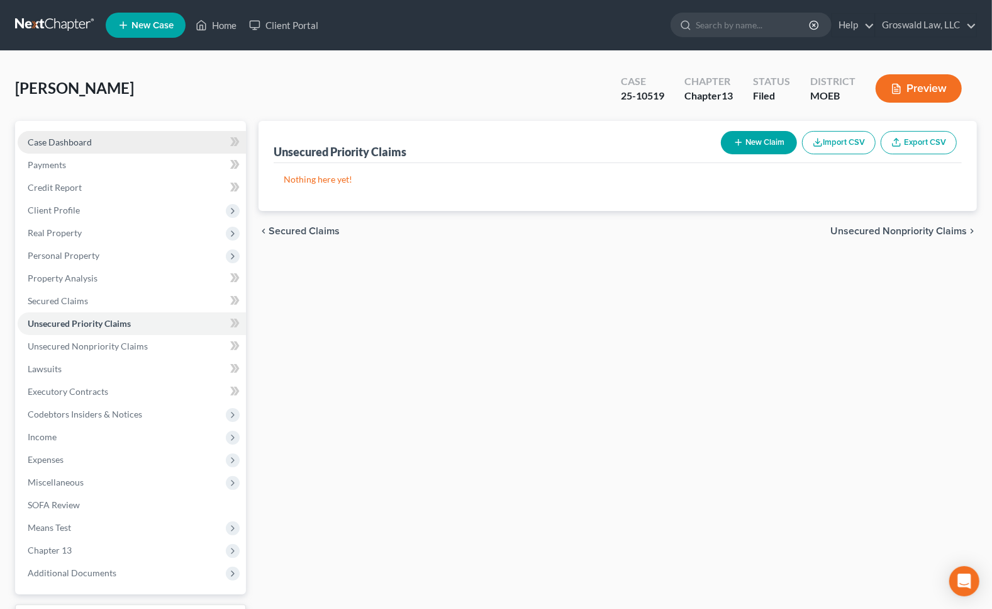
click at [79, 142] on span "Case Dashboard" at bounding box center [60, 142] width 64 height 11
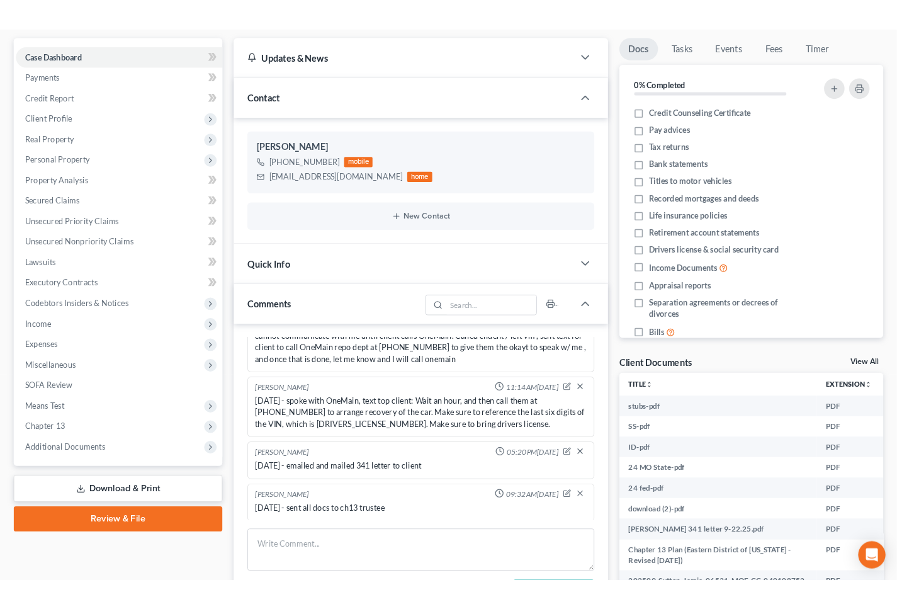
scroll to position [286, 0]
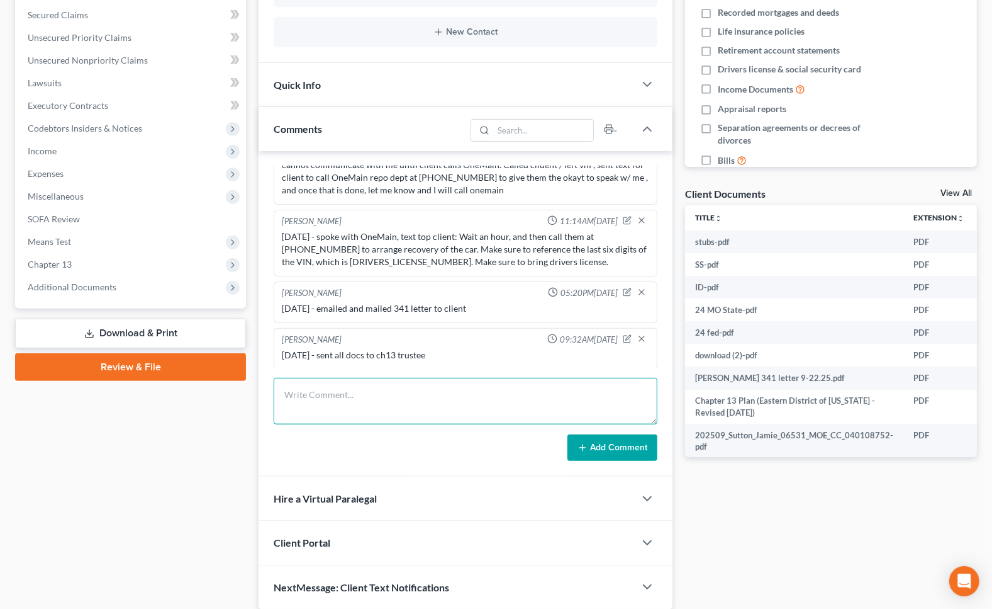
drag, startPoint x: 643, startPoint y: 388, endPoint x: 631, endPoint y: 387, distance: 12.0
click at [643, 388] on textarea at bounding box center [466, 401] width 384 height 47
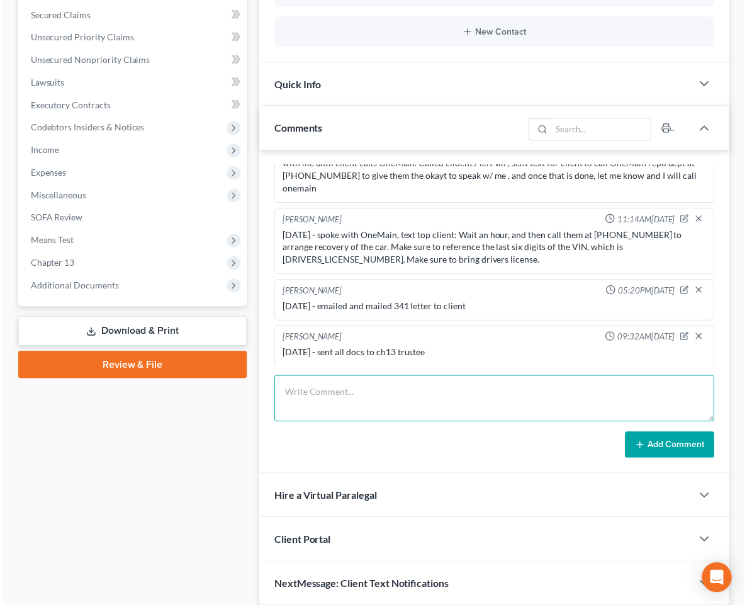
scroll to position [366, 0]
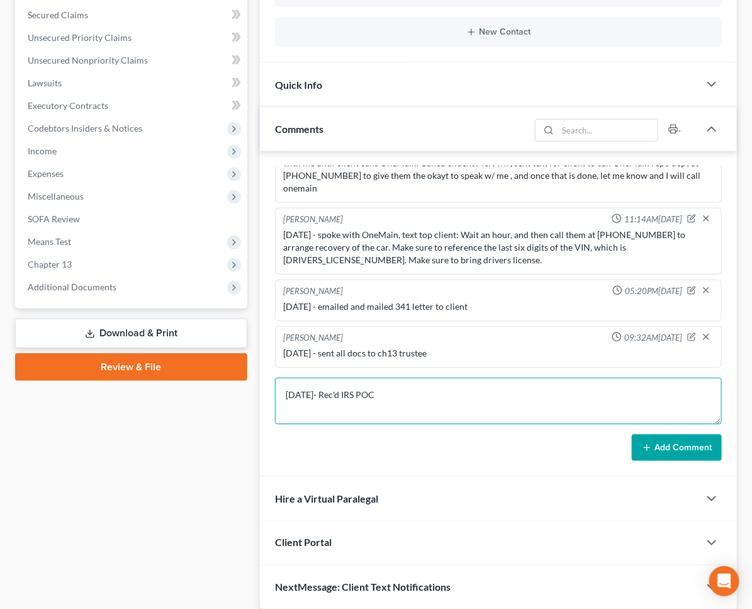
click at [396, 406] on textarea "[DATE]- Rec'd IRS POC" at bounding box center [498, 401] width 447 height 47
type textarea "[DATE]- Rec'd IRS POC showing client owes $4,400 for 2022"
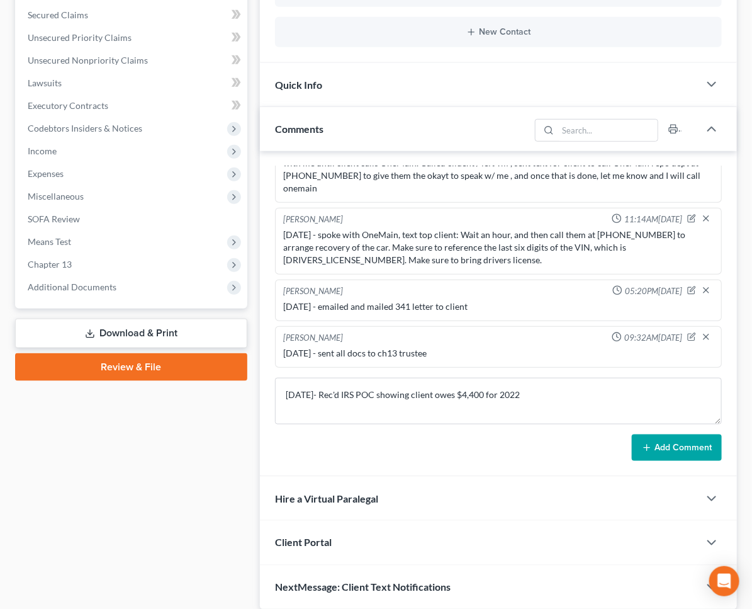
click at [632, 440] on button "Add Comment" at bounding box center [677, 447] width 90 height 26
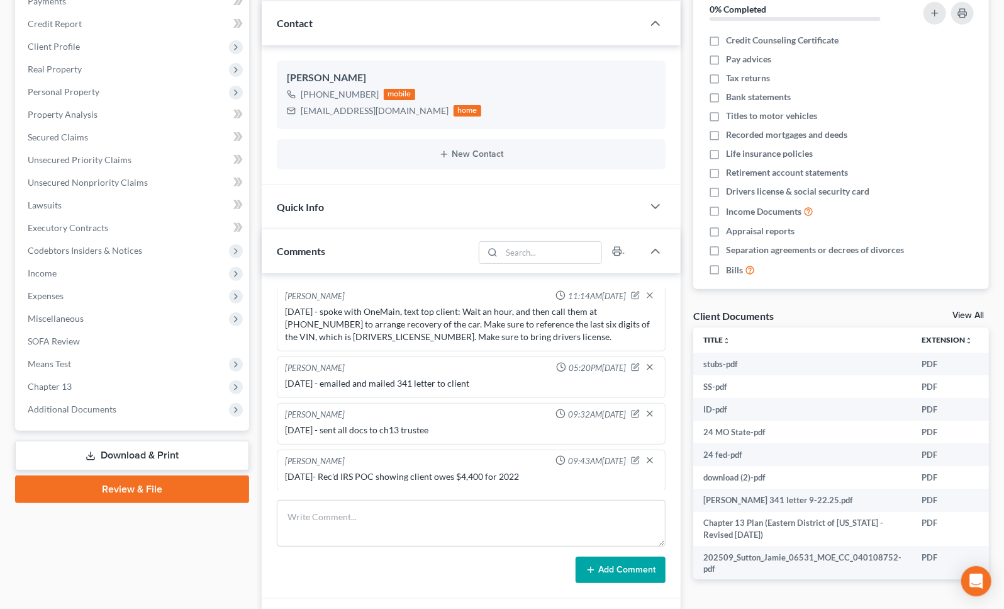
scroll to position [0, 0]
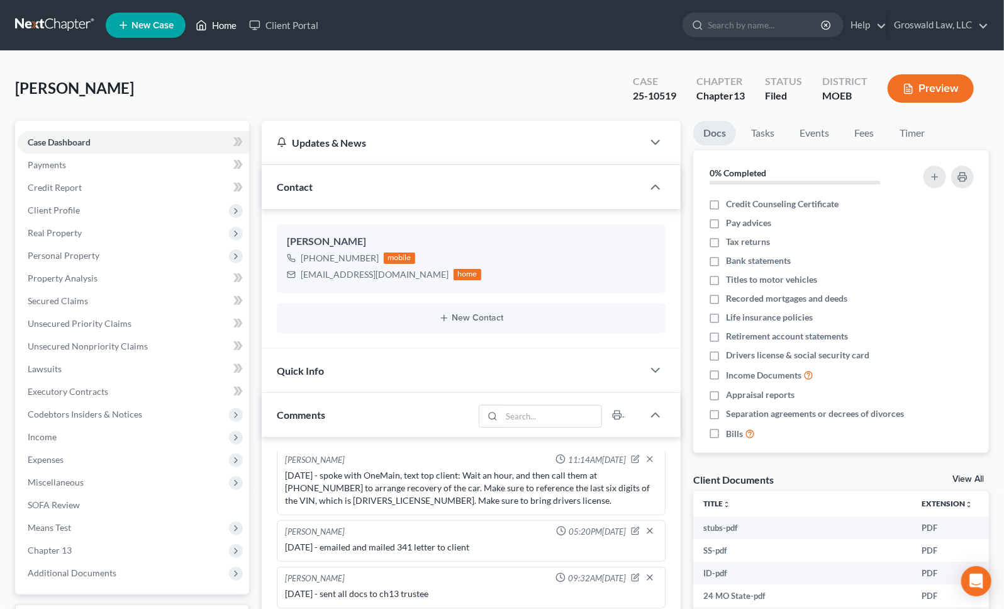
click at [223, 25] on link "Home" at bounding box center [215, 25] width 53 height 23
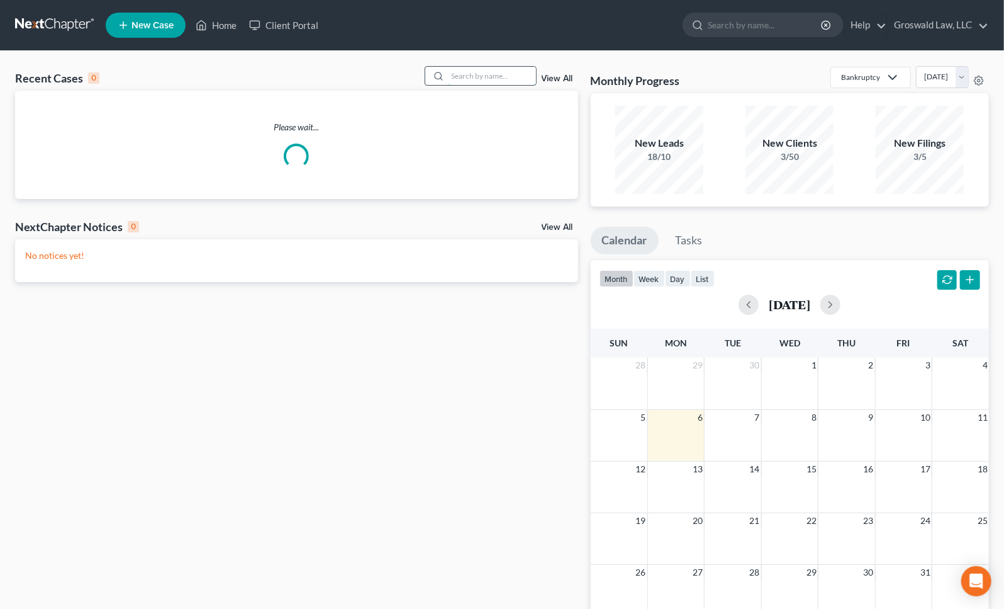
click at [463, 74] on input "search" at bounding box center [492, 76] width 88 height 18
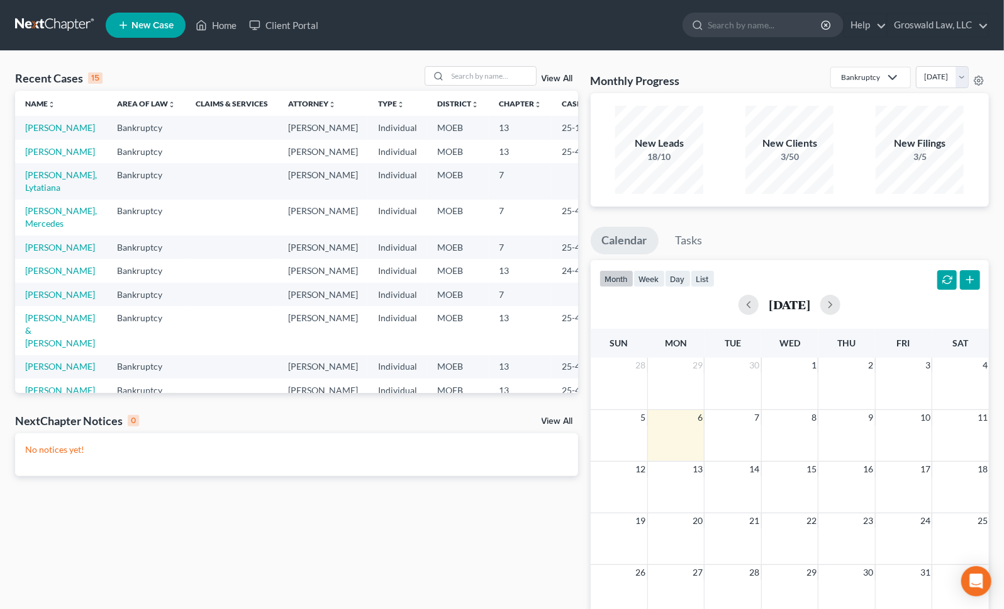
drag, startPoint x: 603, startPoint y: 87, endPoint x: 583, endPoint y: 87, distance: 20.1
click at [603, 87] on h3 "Monthly Progress" at bounding box center [635, 80] width 89 height 15
click at [502, 77] on input "search" at bounding box center [492, 76] width 88 height 18
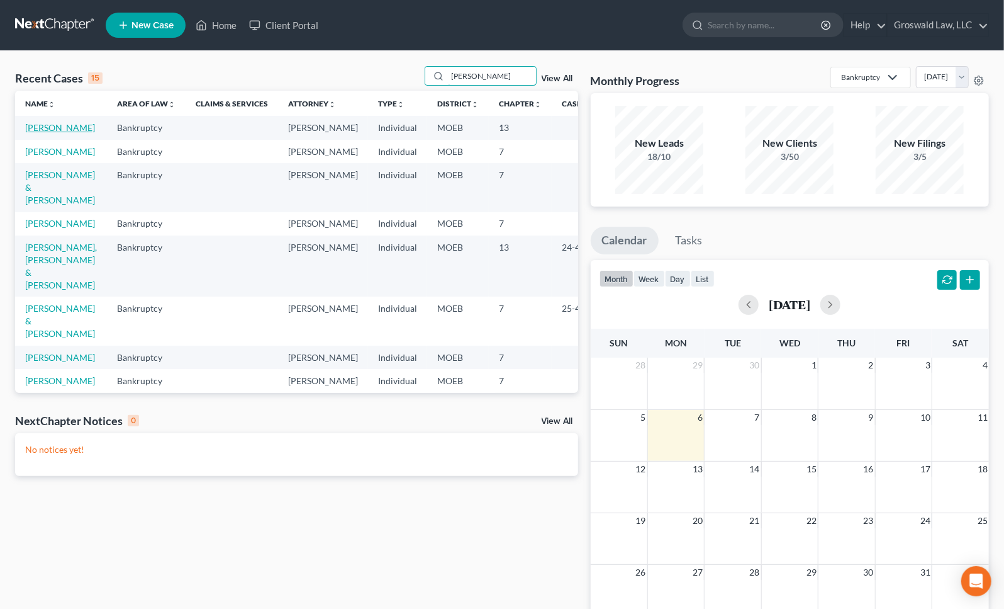
type input "[PERSON_NAME]"
click at [36, 133] on link "[PERSON_NAME]" at bounding box center [60, 127] width 70 height 11
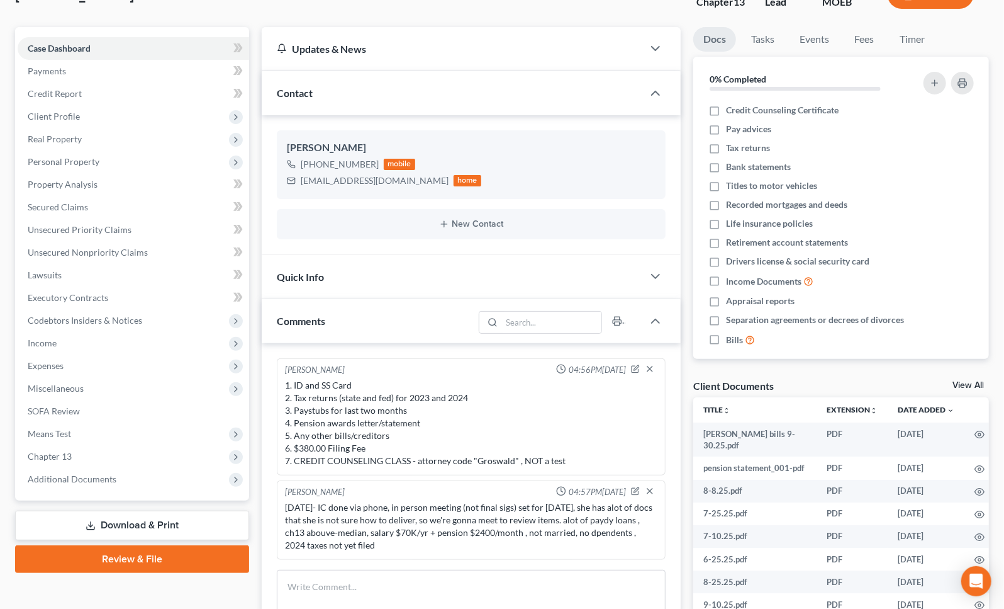
scroll to position [239, 0]
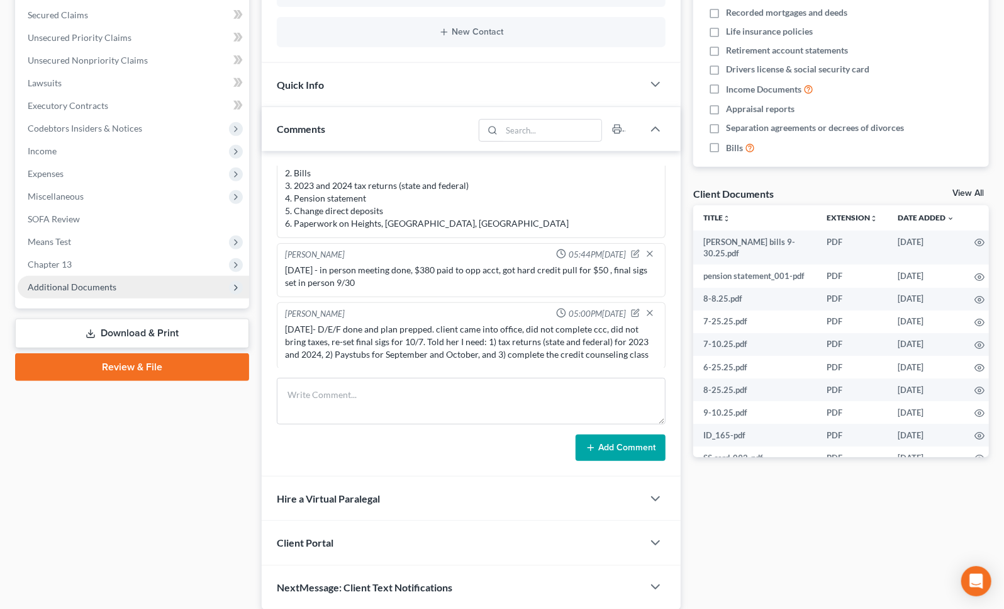
click at [83, 284] on span "Additional Documents" at bounding box center [72, 286] width 89 height 11
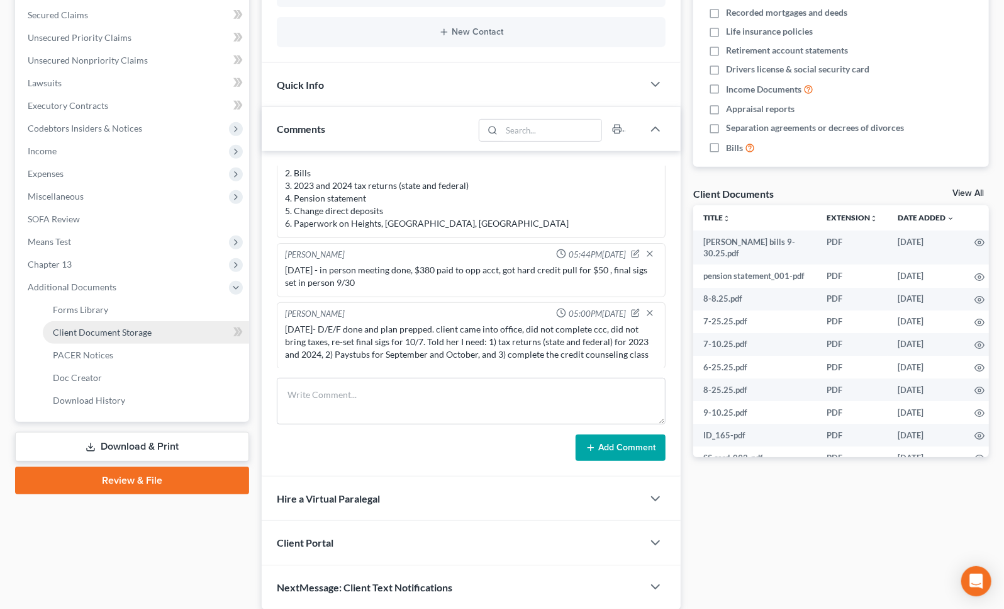
click at [107, 332] on span "Client Document Storage" at bounding box center [102, 332] width 99 height 11
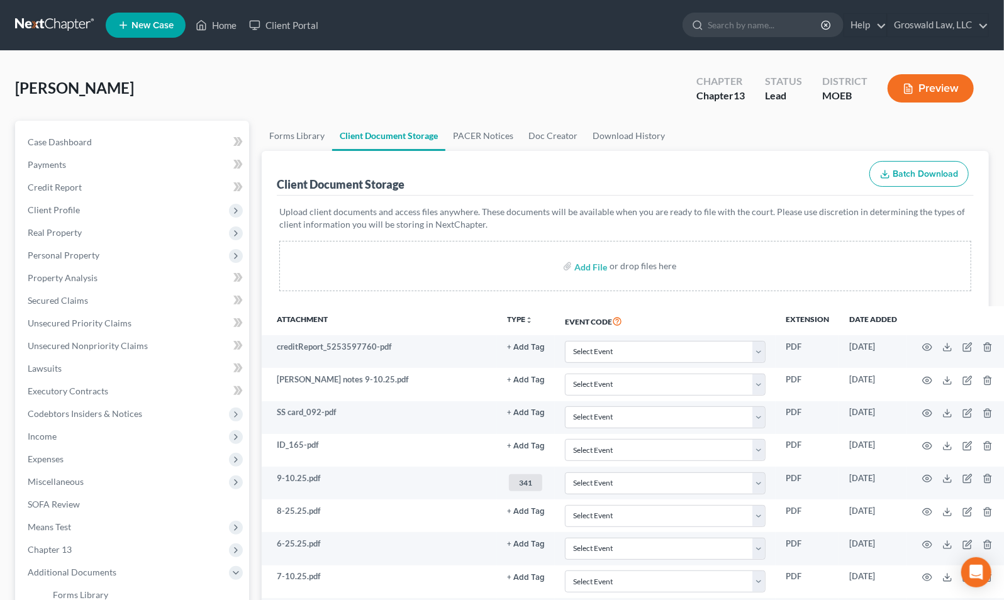
drag, startPoint x: 641, startPoint y: 186, endPoint x: 622, endPoint y: 184, distance: 18.3
click at [641, 186] on div "Client Document Storage Batch Download" at bounding box center [625, 173] width 697 height 45
click at [77, 207] on span "Client Profile" at bounding box center [54, 210] width 52 height 11
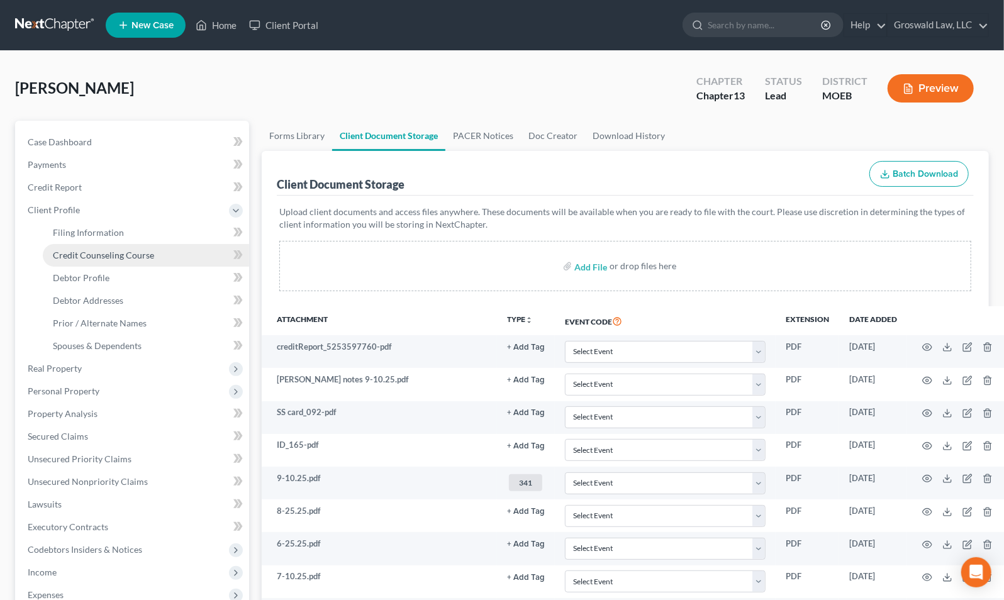
click at [111, 252] on span "Credit Counseling Course" at bounding box center [103, 255] width 101 height 11
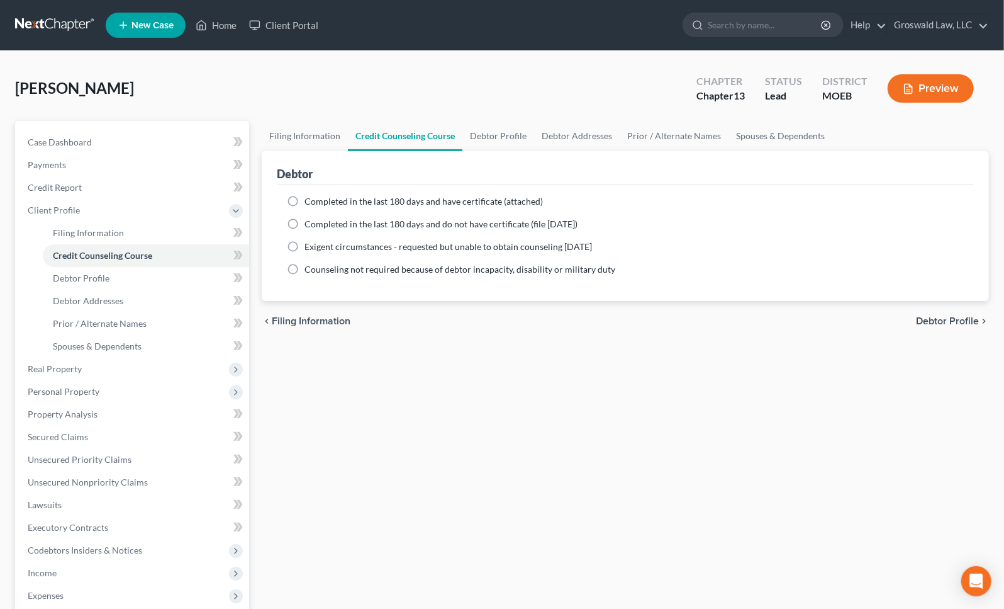
click at [404, 203] on span "Completed in the last 180 days and have certificate (attached)" at bounding box center [424, 201] width 238 height 11
click at [312, 198] on span "Completed in the last 180 days and have certificate (attached)" at bounding box center [424, 201] width 238 height 11
click at [312, 198] on input "Completed in the last 180 days and have certificate (attached)" at bounding box center [314, 199] width 8 height 8
radio input "true"
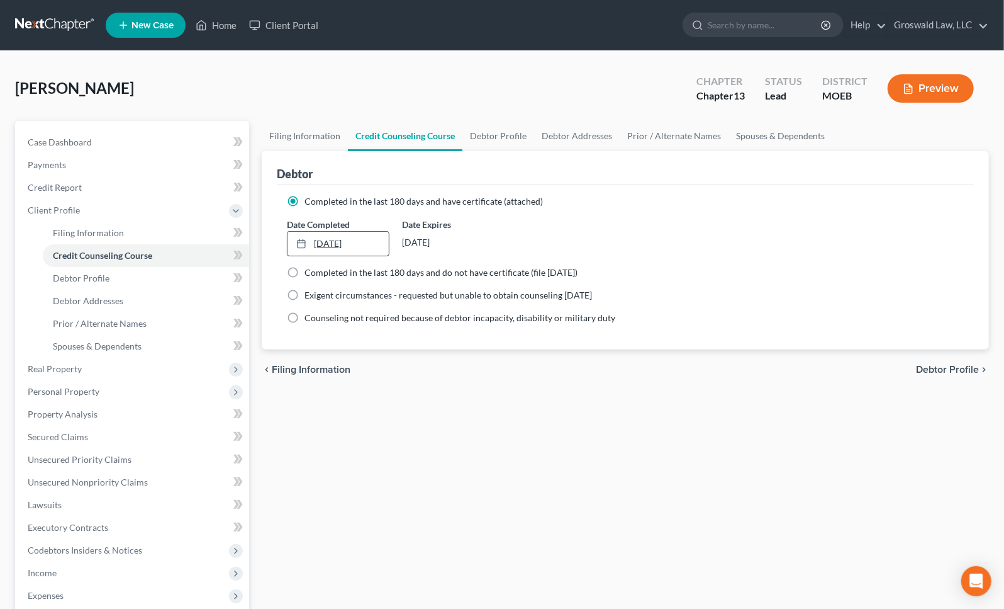
click at [335, 238] on link "[DATE]" at bounding box center [338, 244] width 101 height 24
drag, startPoint x: 361, startPoint y: 344, endPoint x: 353, endPoint y: 314, distance: 31.3
click at [131, 144] on link "Case Dashboard" at bounding box center [134, 142] width 232 height 23
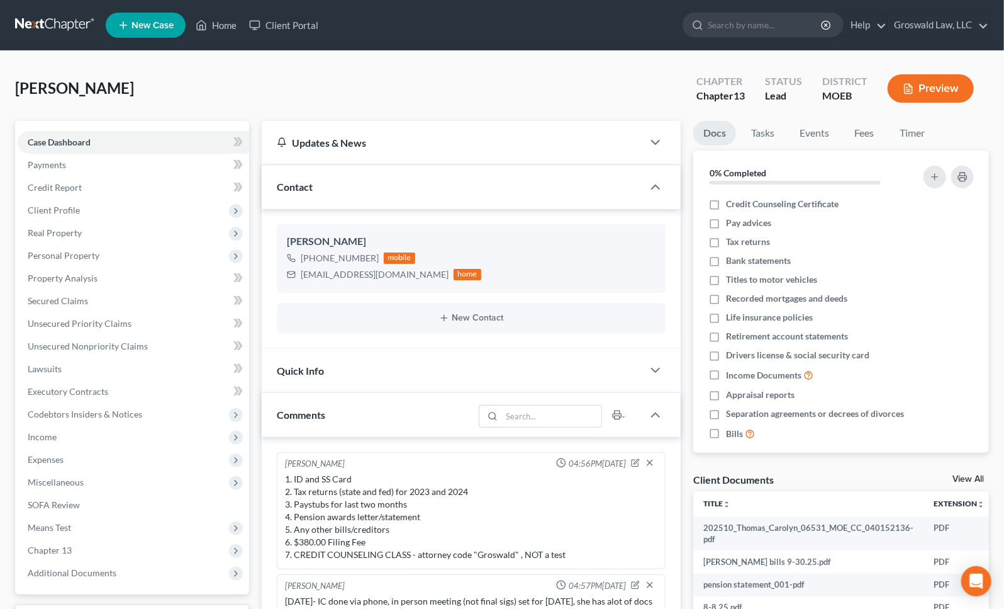
scroll to position [239, 0]
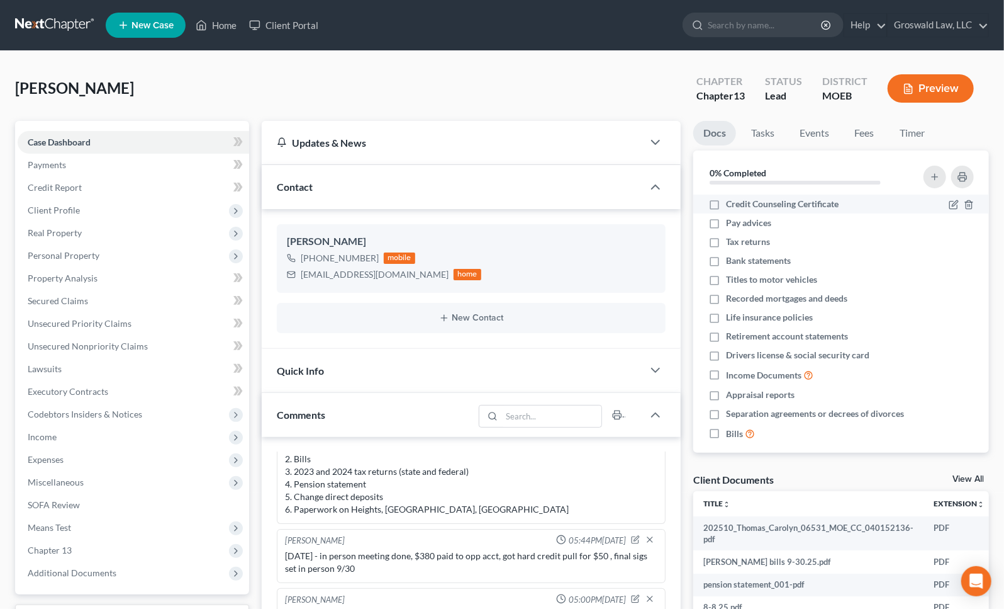
click at [726, 205] on label "Credit Counseling Certificate" at bounding box center [782, 204] width 113 height 13
click at [731, 205] on input "Credit Counseling Certificate" at bounding box center [735, 202] width 8 height 8
checkbox input "true"
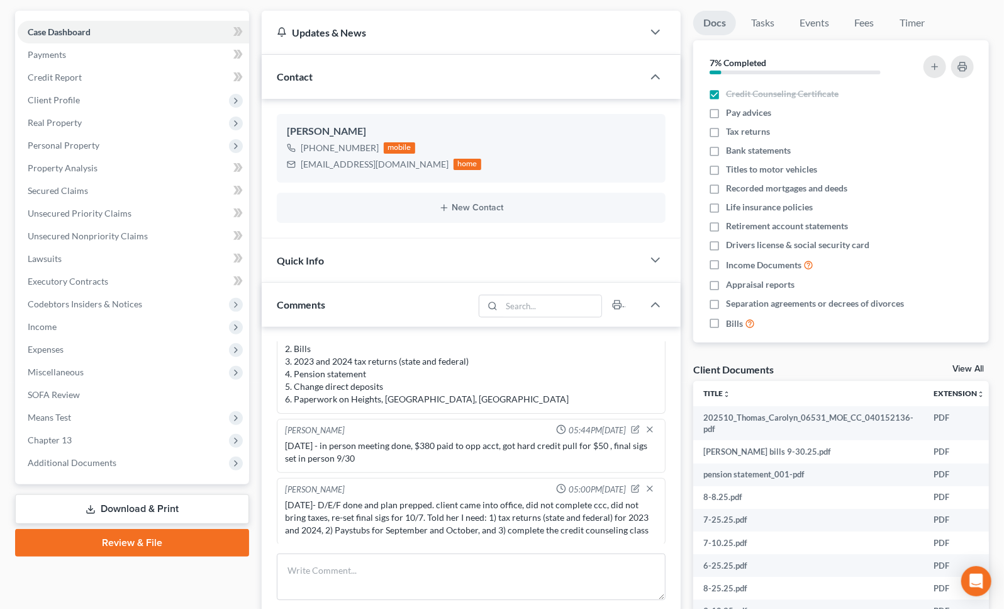
scroll to position [332, 0]
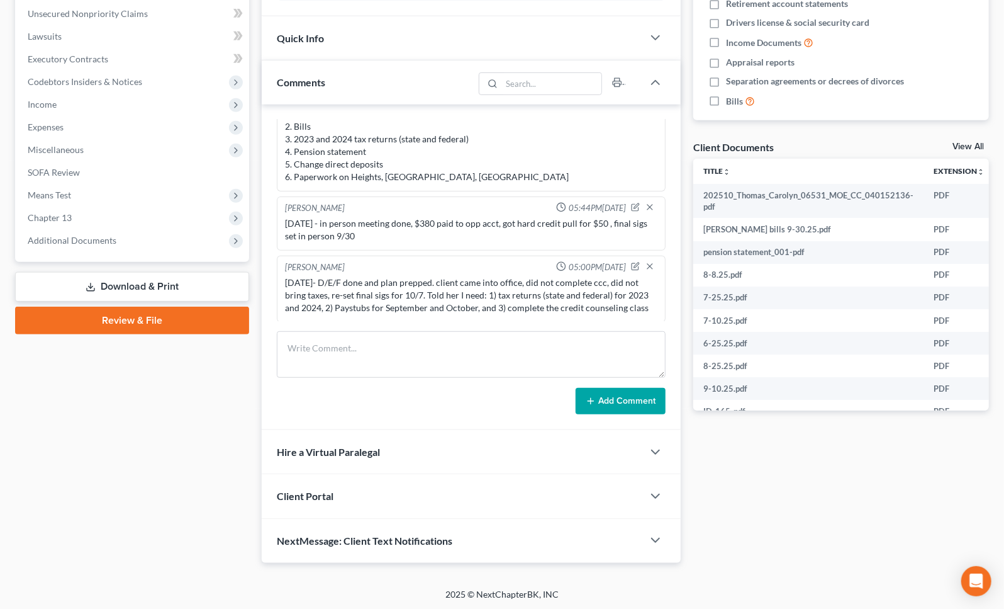
click at [886, 559] on div "Docs Tasks Events Fees Timer 7% Completed Nothing here yet! Credit Counseling C…" at bounding box center [841, 176] width 308 height 774
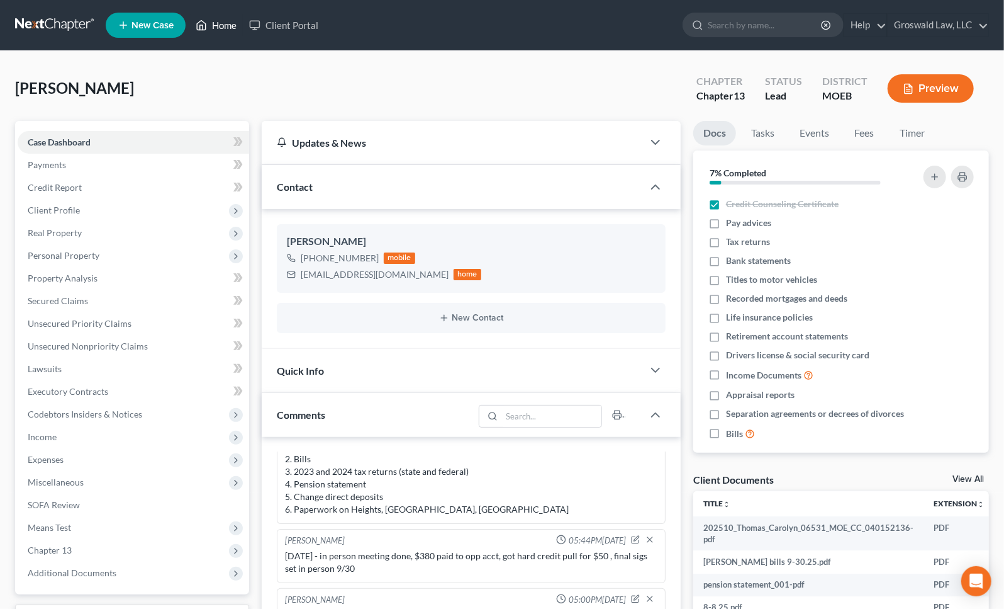
click at [213, 21] on link "Home" at bounding box center [215, 25] width 53 height 23
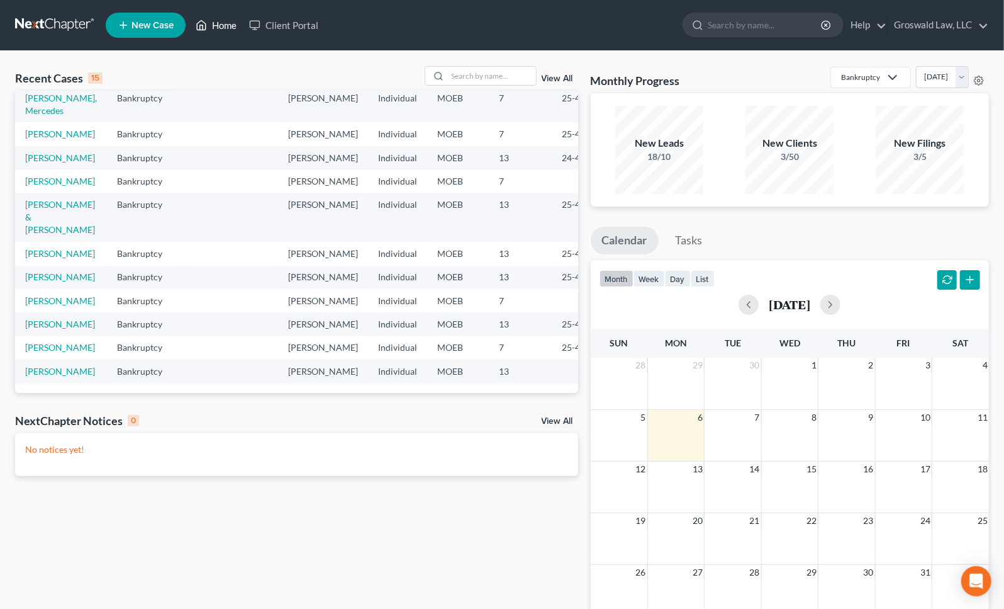
scroll to position [171, 0]
click at [40, 235] on link "[PERSON_NAME] & [PERSON_NAME]" at bounding box center [60, 217] width 70 height 36
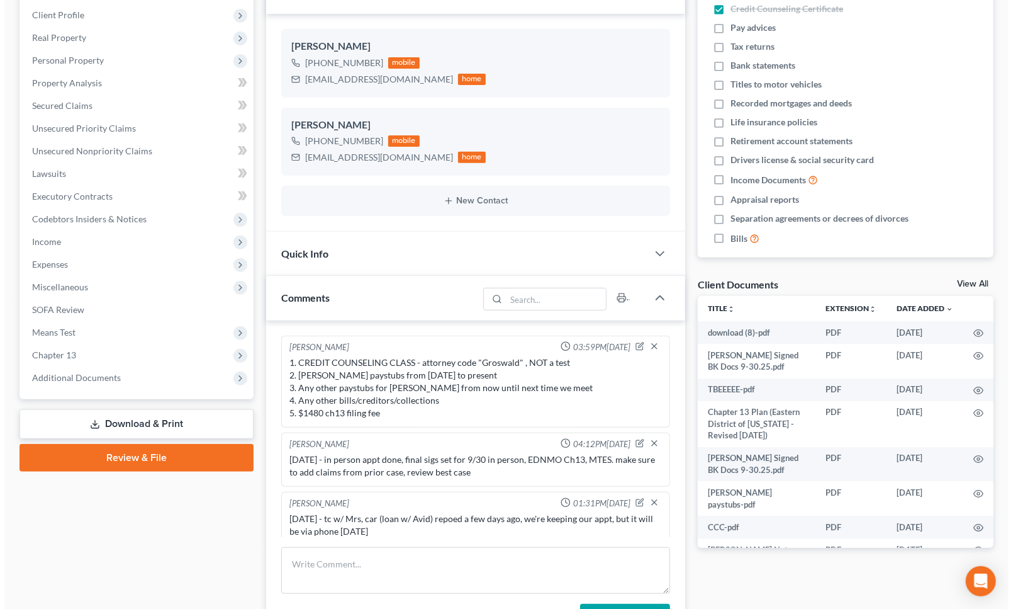
scroll to position [362, 0]
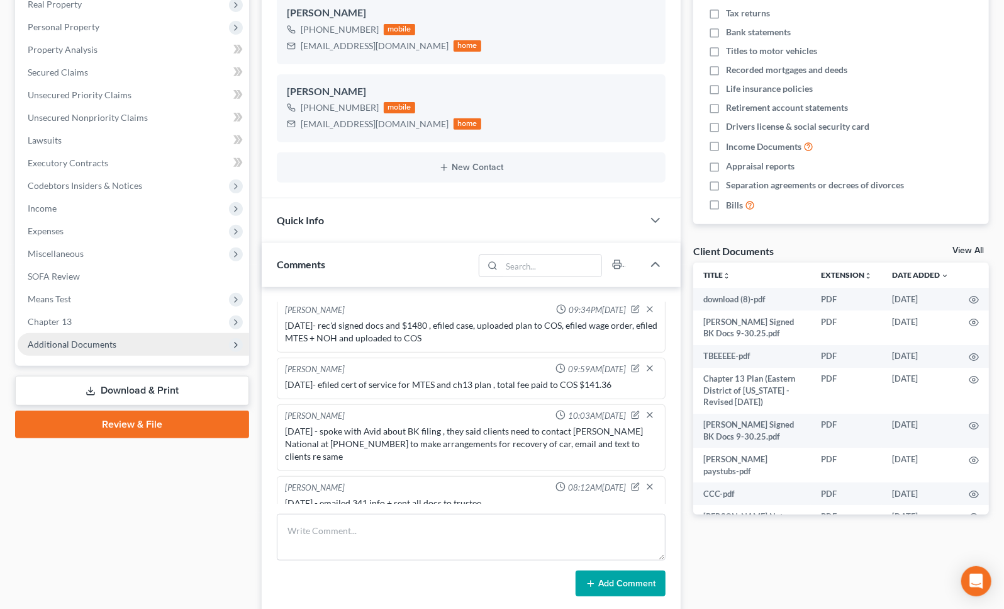
click at [76, 342] on span "Additional Documents" at bounding box center [72, 344] width 89 height 11
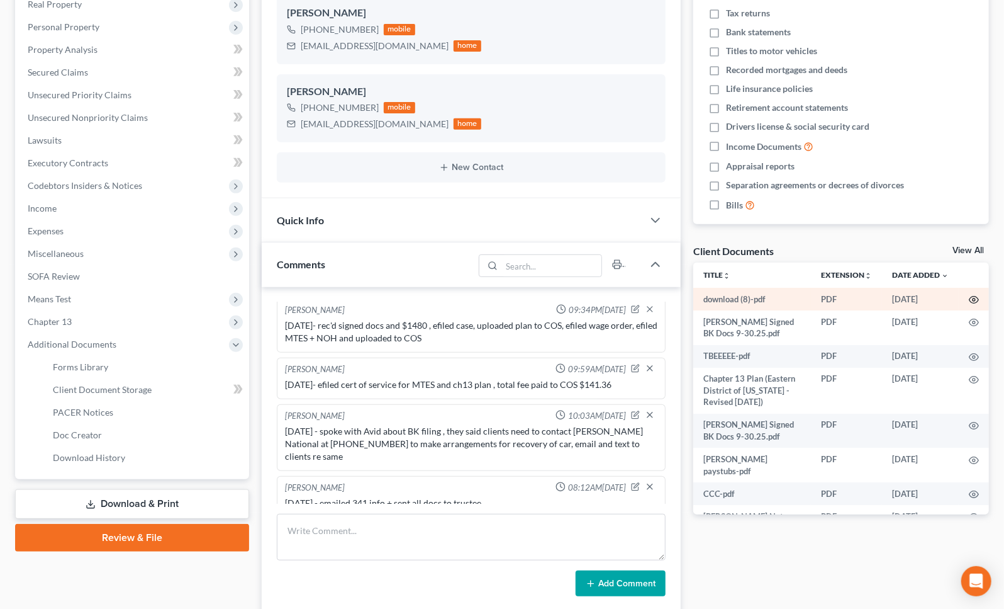
click at [970, 296] on icon "button" at bounding box center [974, 299] width 9 height 7
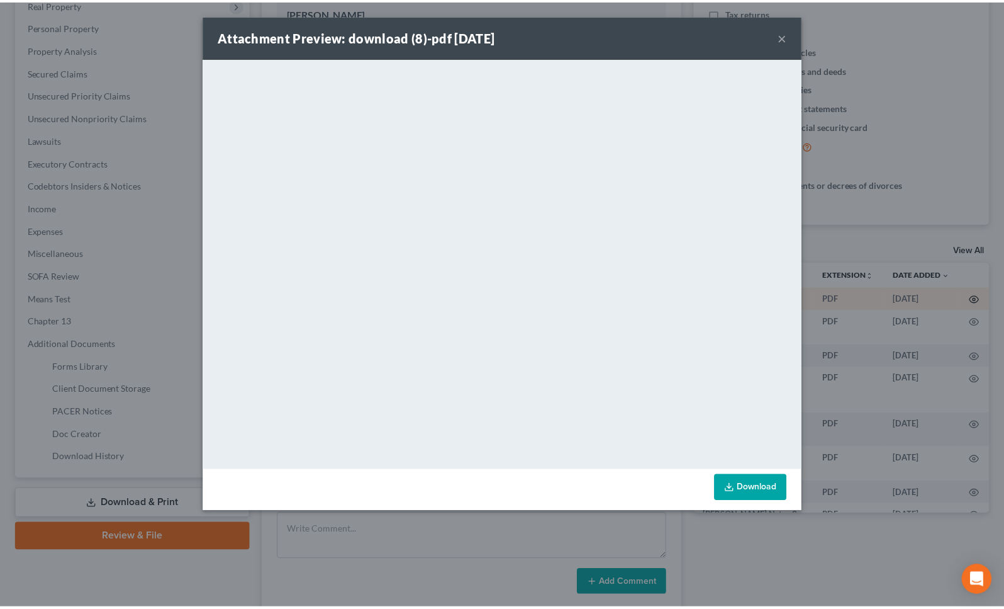
scroll to position [350, 0]
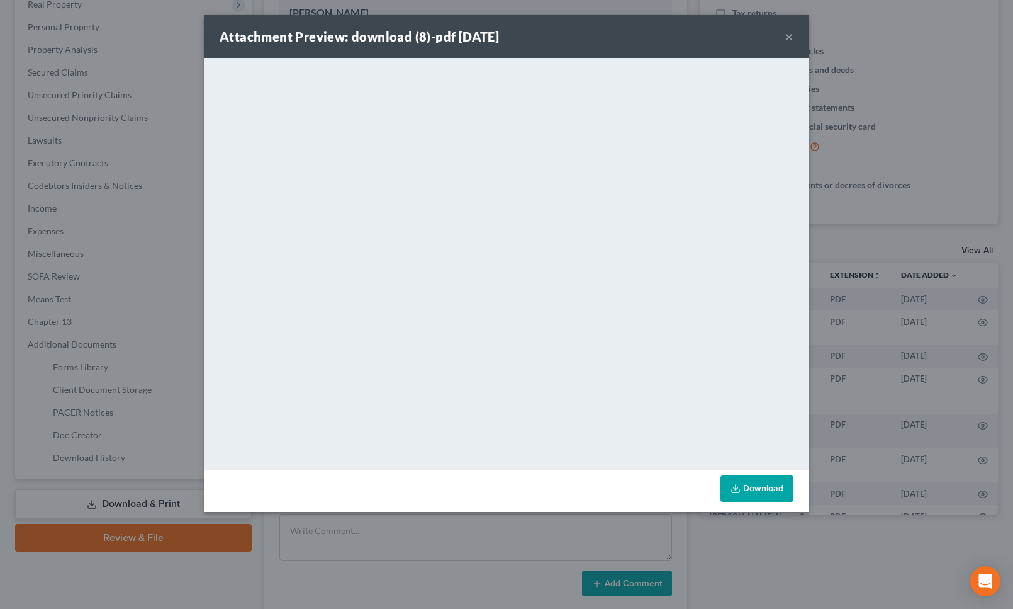
drag, startPoint x: 788, startPoint y: 32, endPoint x: 749, endPoint y: 57, distance: 45.9
click at [788, 32] on button "×" at bounding box center [789, 36] width 9 height 15
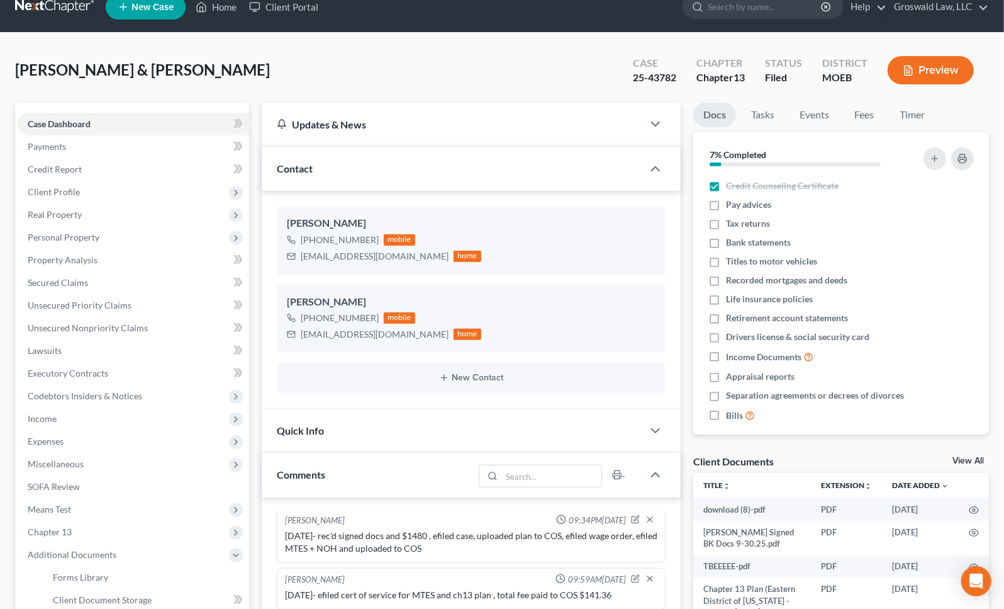
scroll to position [0, 0]
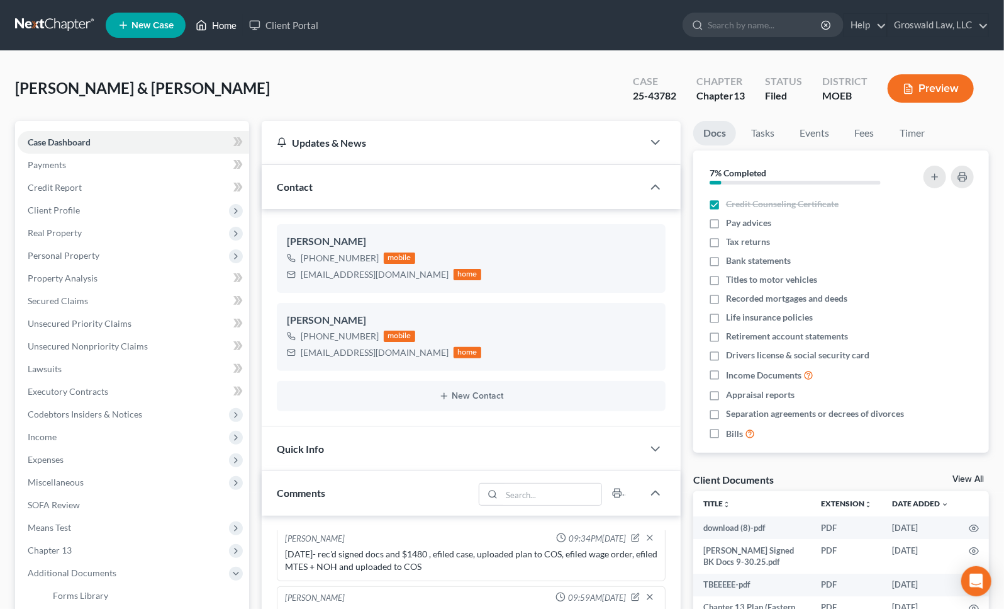
click at [208, 25] on link "Home" at bounding box center [215, 25] width 53 height 23
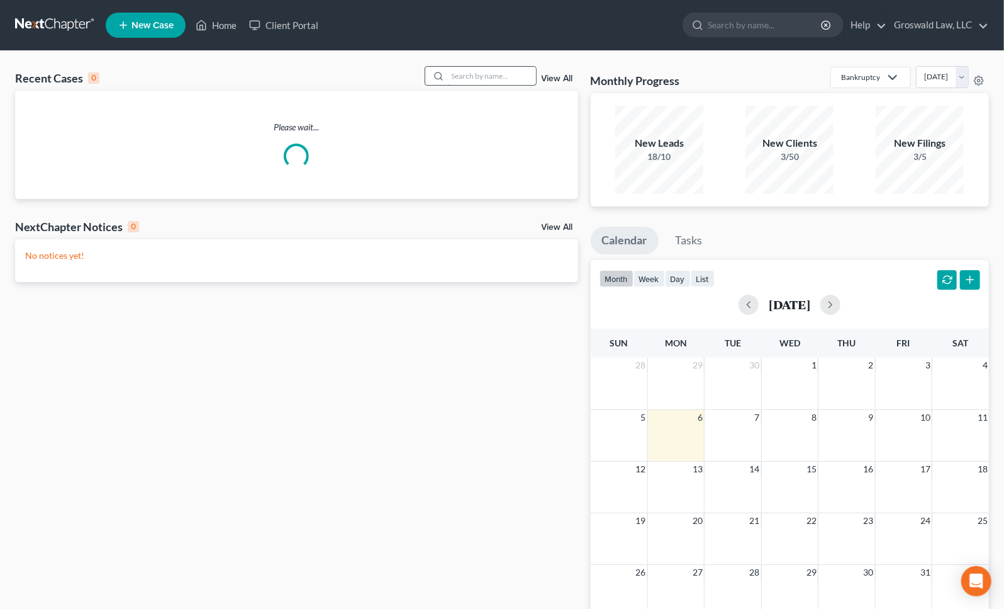
click at [505, 73] on input "search" at bounding box center [492, 76] width 88 height 18
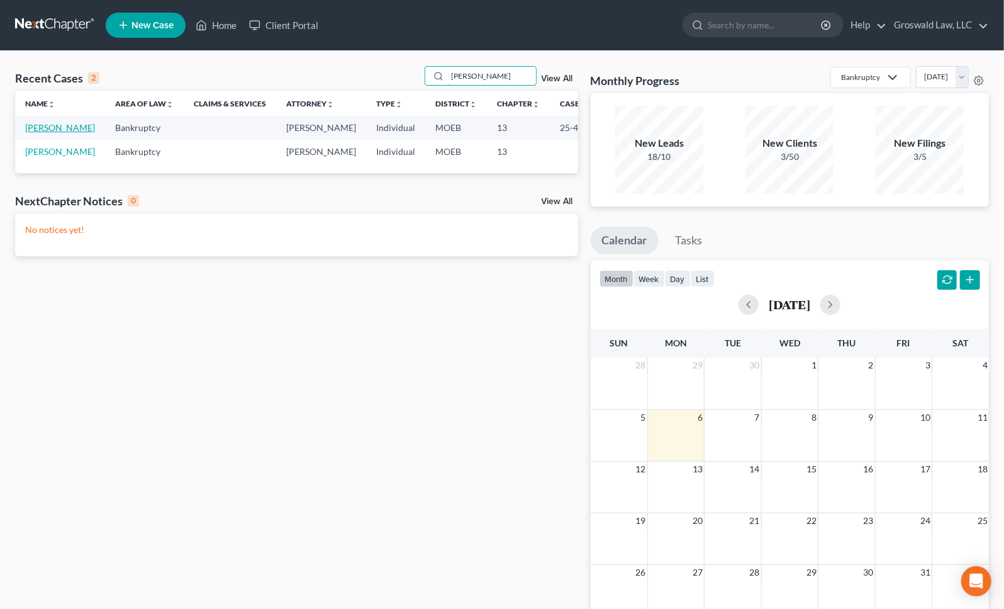
type input "[PERSON_NAME]"
click at [50, 132] on link "[PERSON_NAME]" at bounding box center [60, 127] width 70 height 11
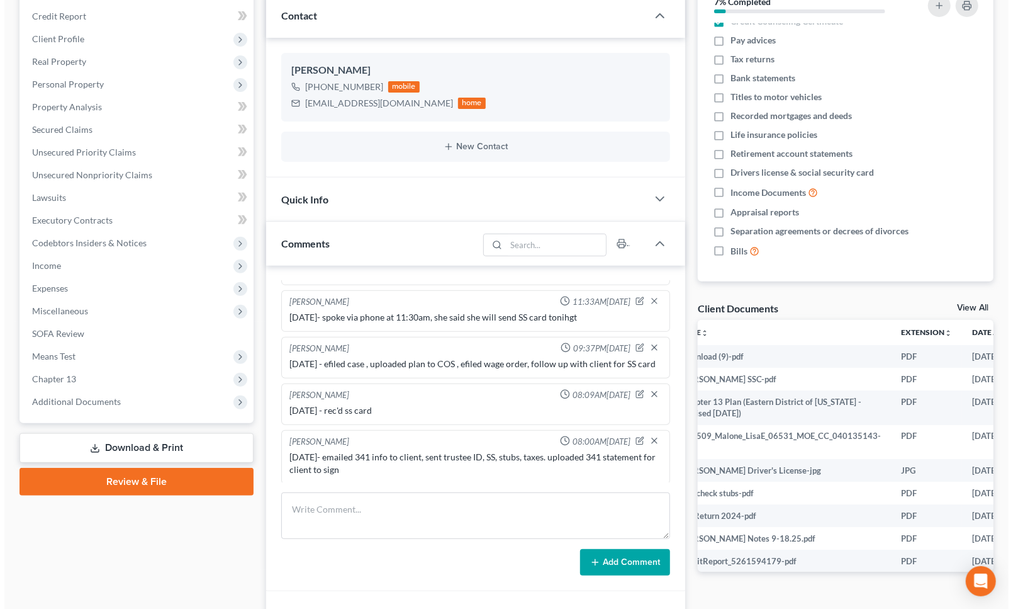
scroll to position [0, 104]
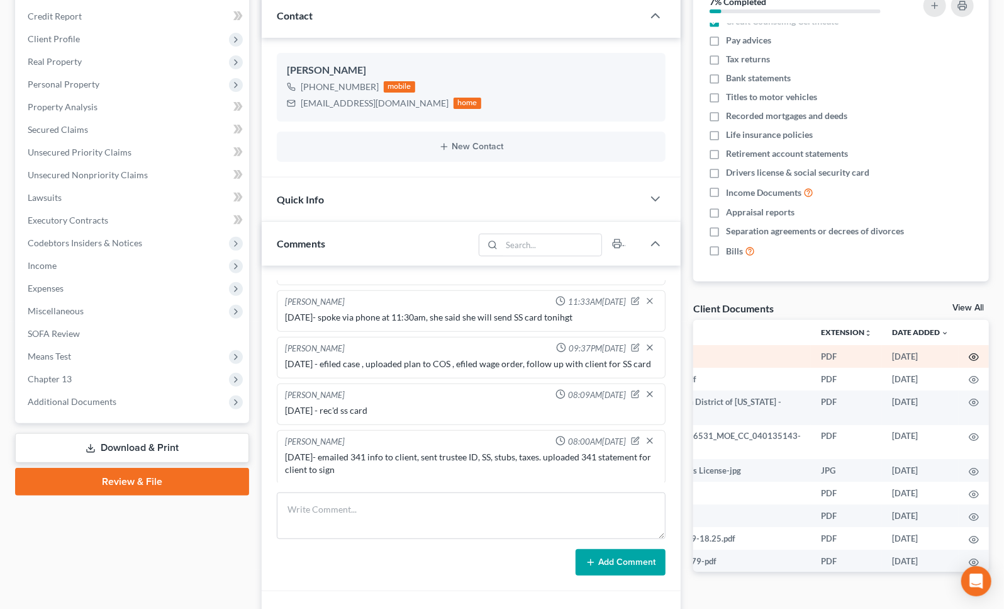
click at [973, 356] on circle "button" at bounding box center [974, 357] width 3 height 3
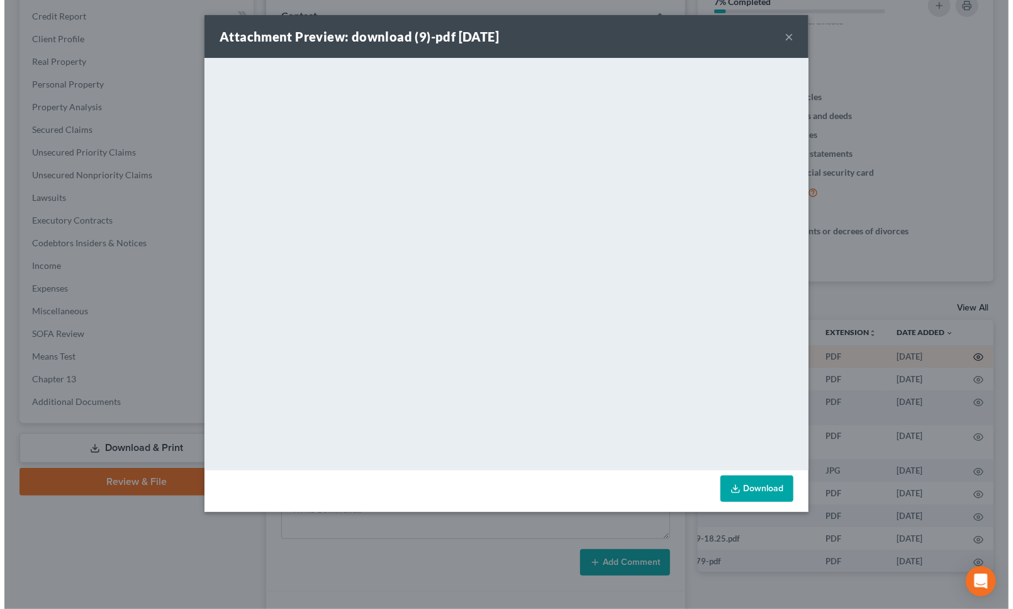
scroll to position [0, 101]
